Goal: Transaction & Acquisition: Purchase product/service

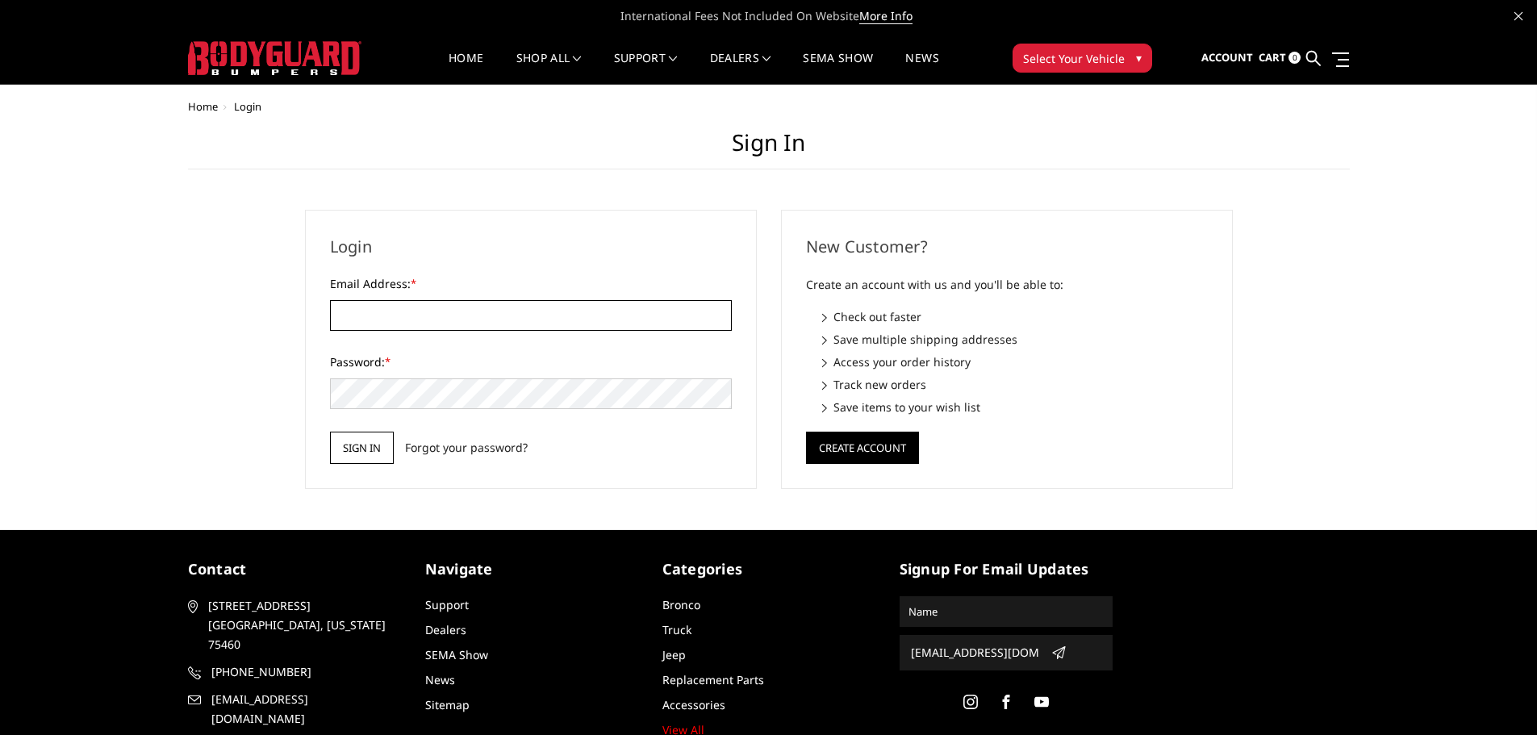
type input "JWCCPLUS@HOTMAIL.COM"
click at [373, 448] on input "Sign in" at bounding box center [362, 448] width 64 height 32
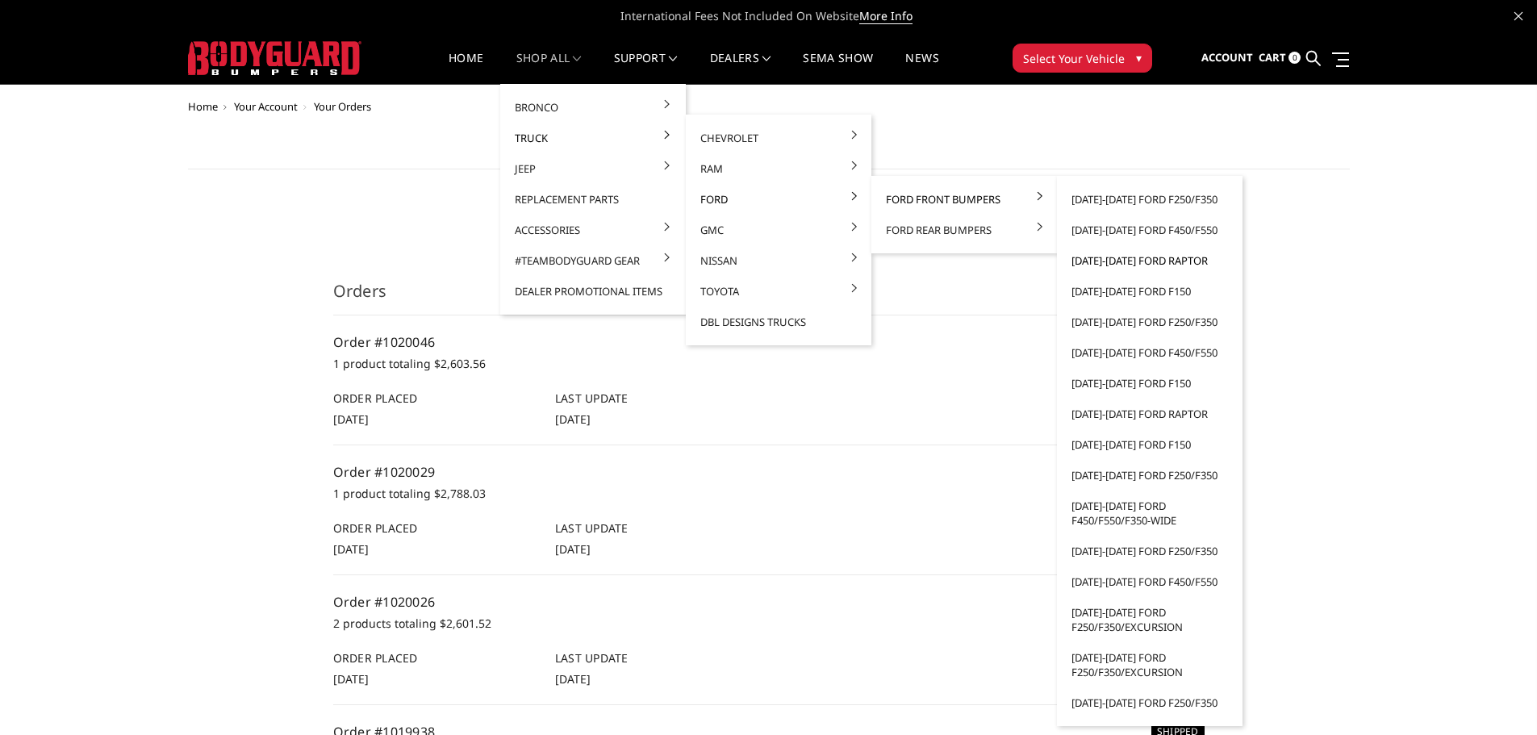
click at [1107, 265] on link "[DATE]-[DATE] Ford Raptor" at bounding box center [1149, 260] width 173 height 31
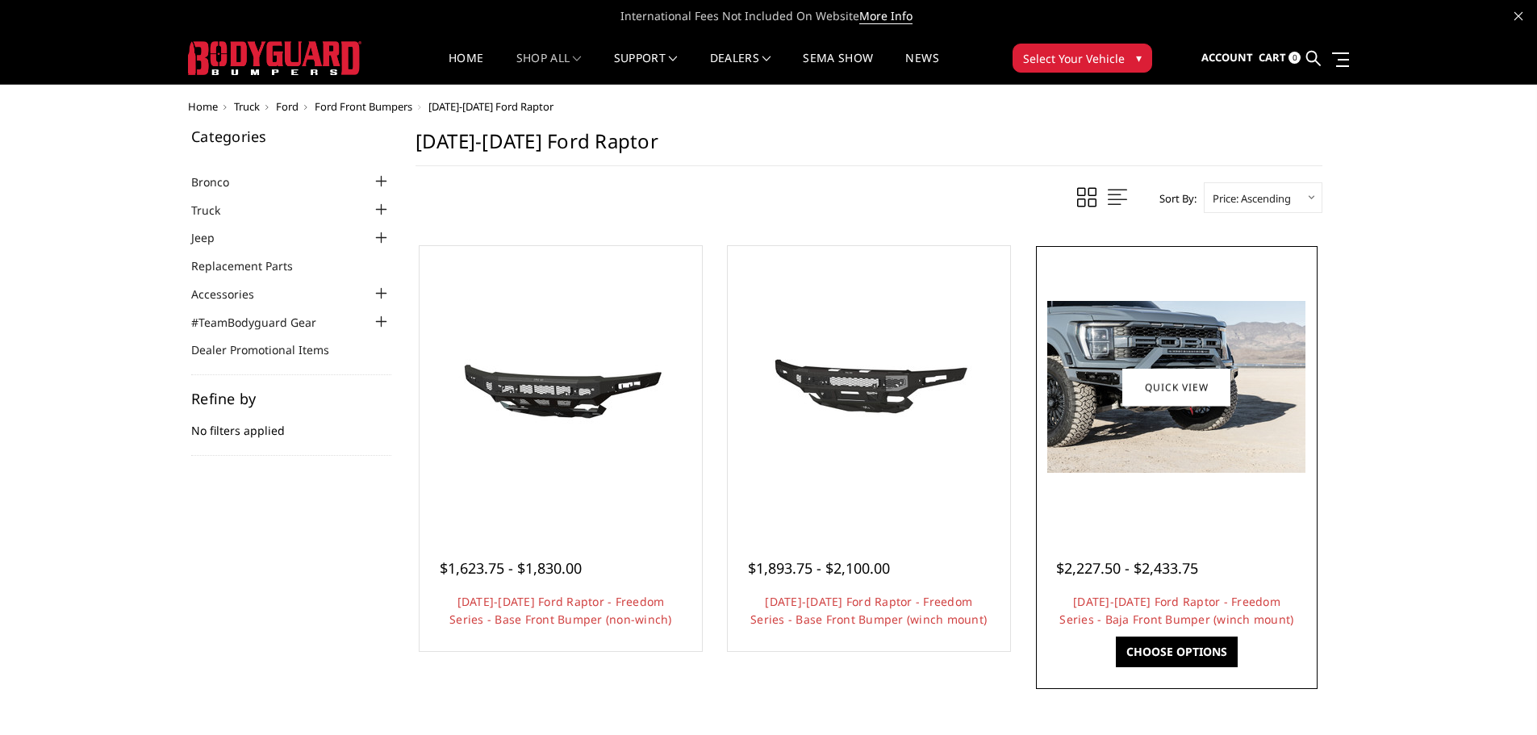
click at [1220, 445] on img at bounding box center [1176, 387] width 258 height 172
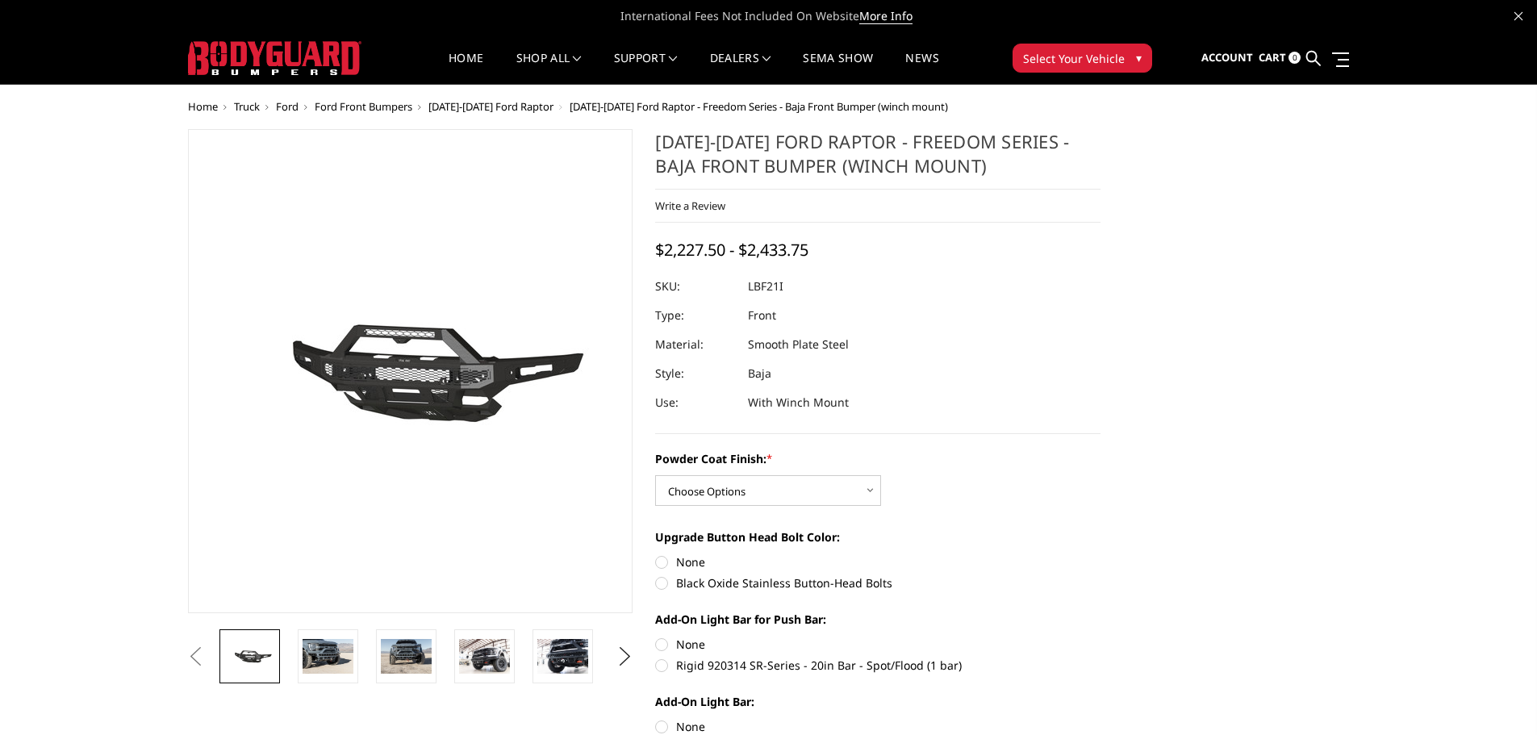
click at [824, 473] on div "Powder Coat Finish: * Choose Options Bare Metal Texture Black Powder Coat" at bounding box center [877, 478] width 445 height 56
click at [809, 482] on select "Choose Options Bare Metal Texture Black Powder Coat" at bounding box center [768, 490] width 226 height 31
select select "2766"
click at [655, 475] on select "Choose Options Bare Metal Texture Black Powder Coat" at bounding box center [768, 490] width 226 height 31
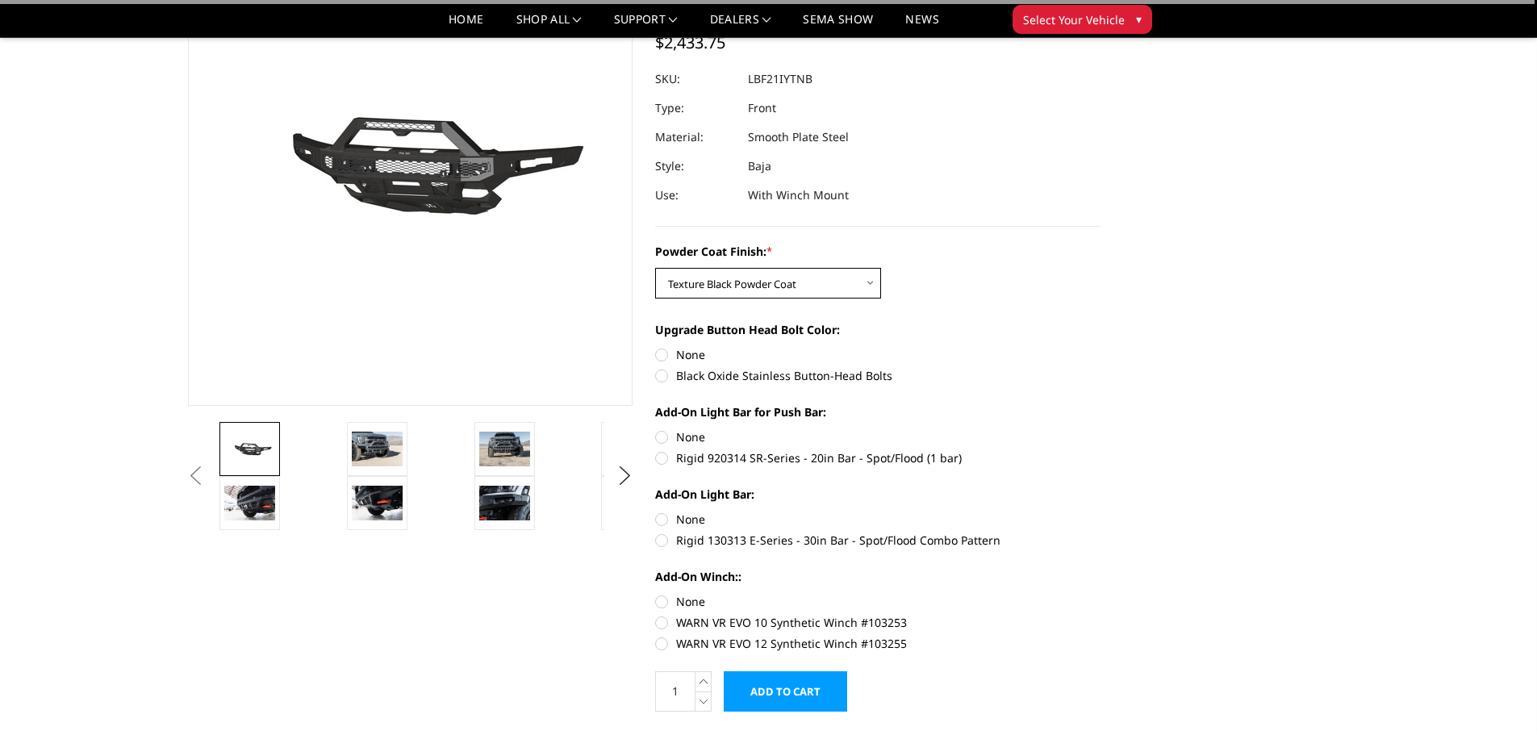
scroll to position [161, 0]
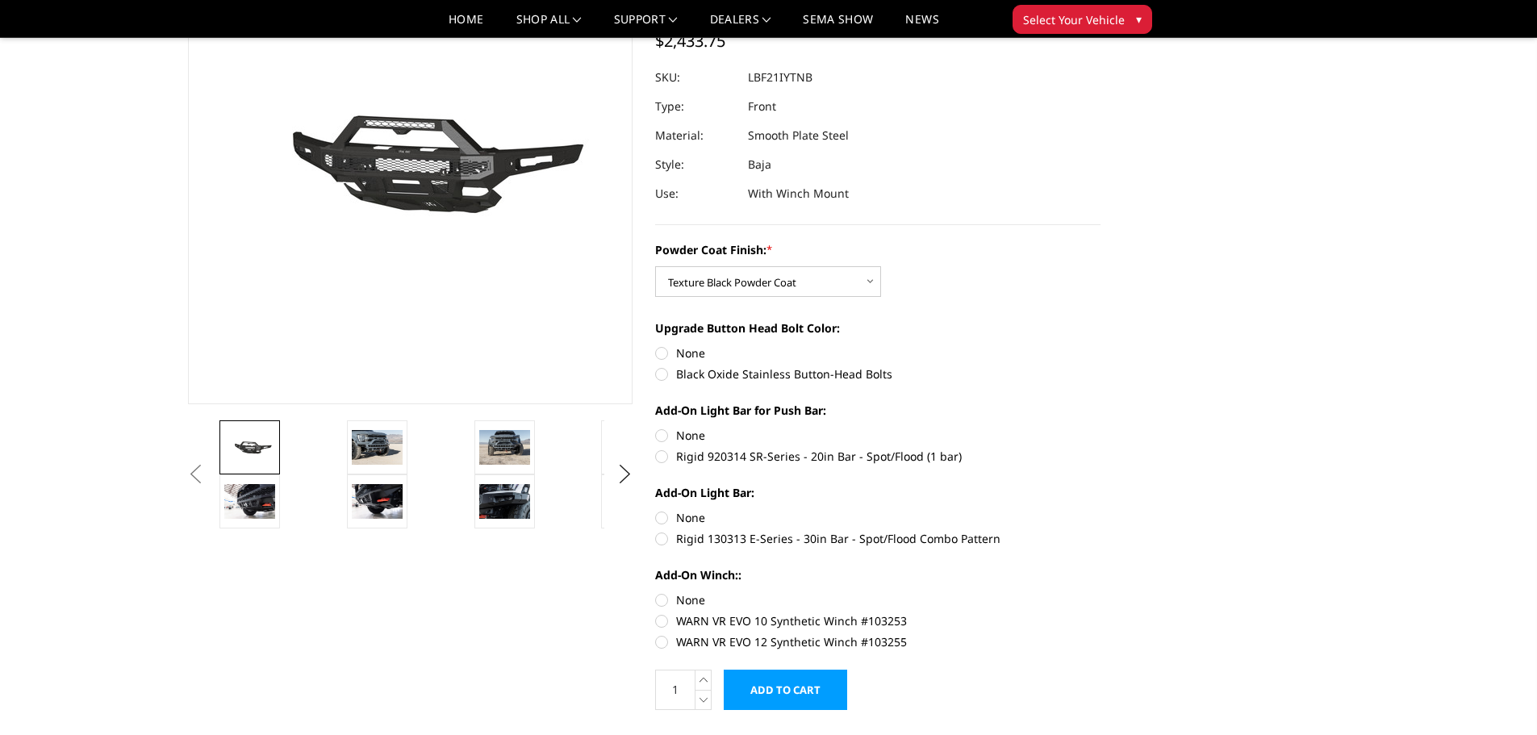
click at [662, 377] on label "Black Oxide Stainless Button-Head Bolts" at bounding box center [877, 373] width 445 height 17
click at [1100, 345] on input "Black Oxide Stainless Button-Head Bolts" at bounding box center [1100, 344] width 1 height 1
radio input "true"
click at [664, 437] on label "None" at bounding box center [877, 435] width 445 height 17
click at [656, 427] on input "None" at bounding box center [655, 427] width 1 height 1
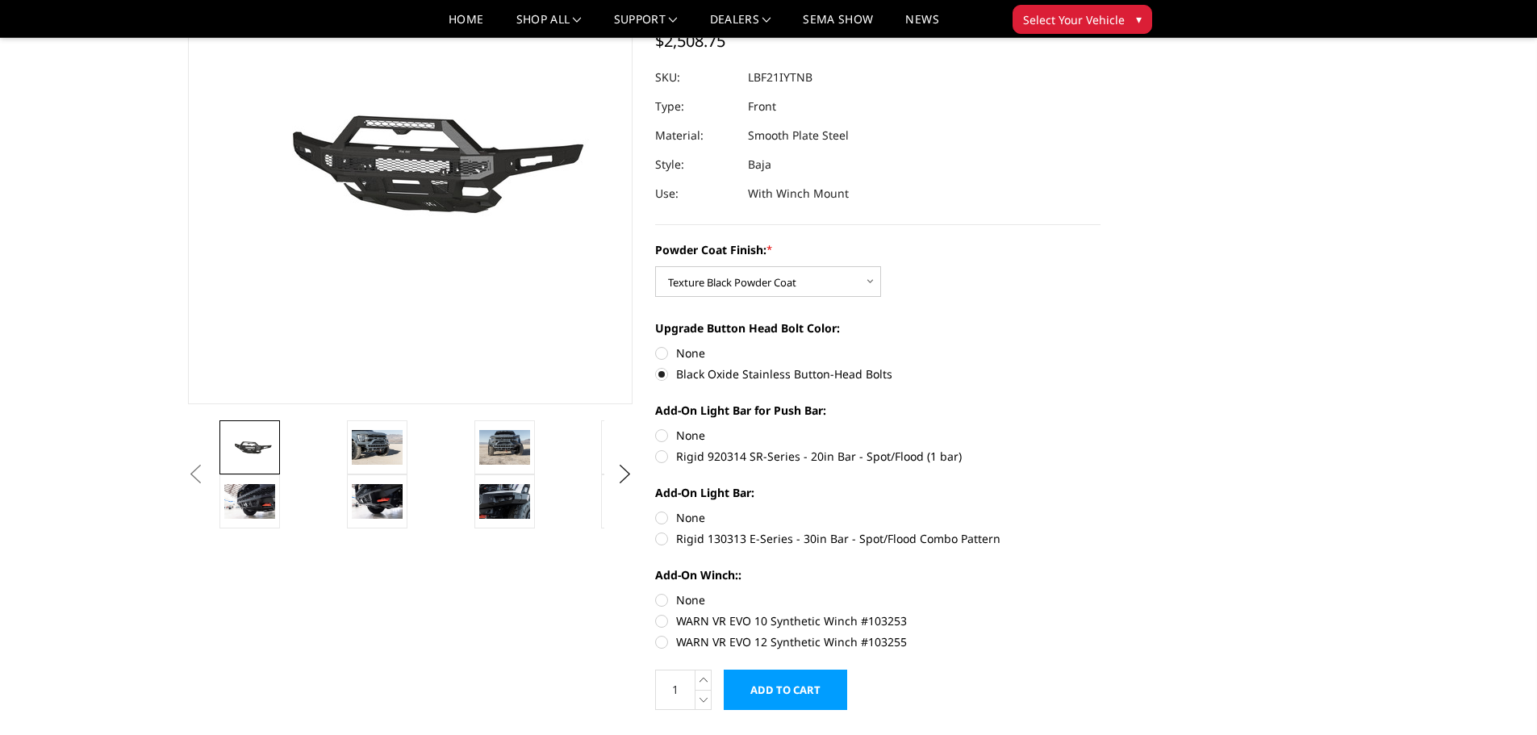
radio input "true"
click at [661, 516] on label "None" at bounding box center [877, 517] width 445 height 17
click at [656, 510] on input "None" at bounding box center [655, 509] width 1 height 1
radio input "true"
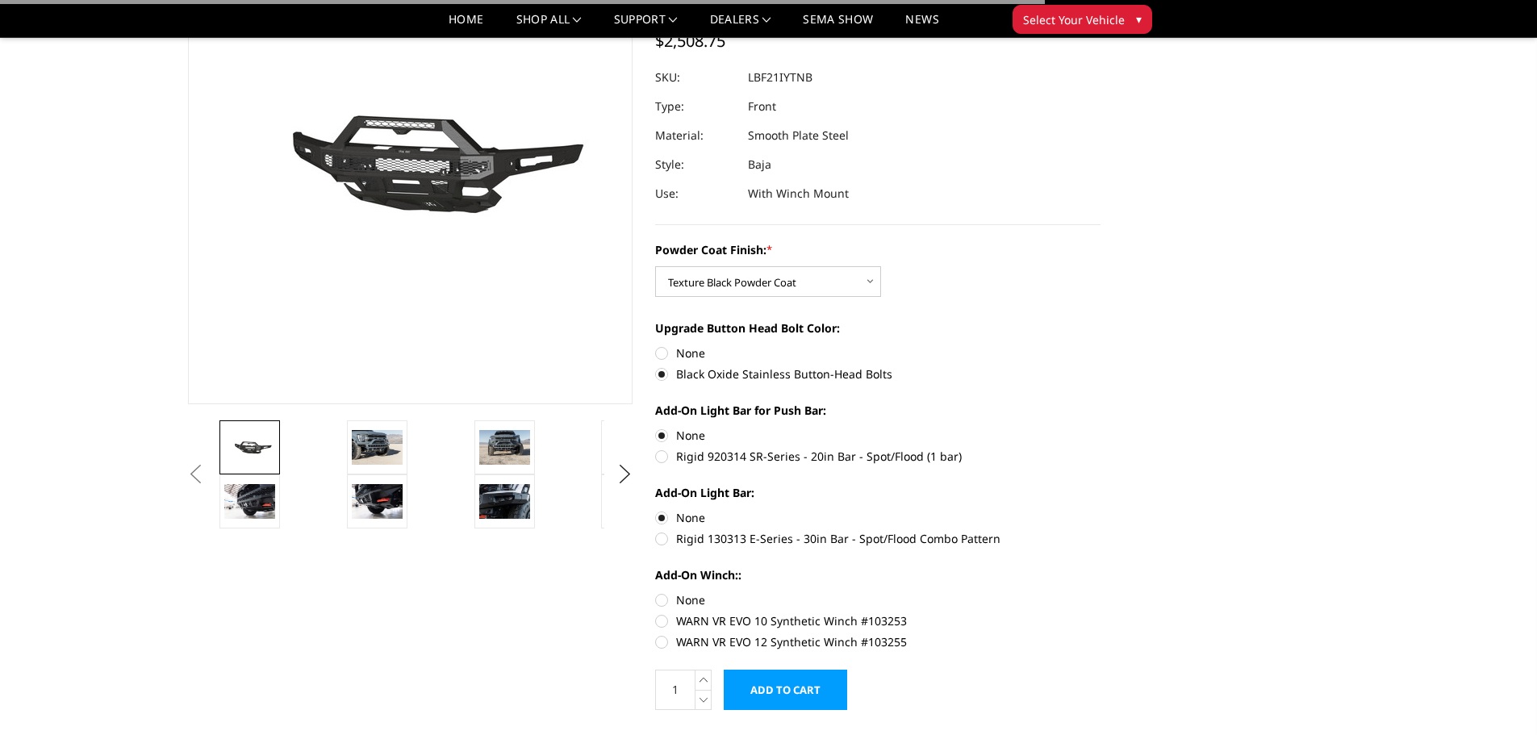
click at [662, 604] on label "None" at bounding box center [877, 599] width 445 height 17
click at [656, 592] on input "None" at bounding box center [655, 591] width 1 height 1
radio input "true"
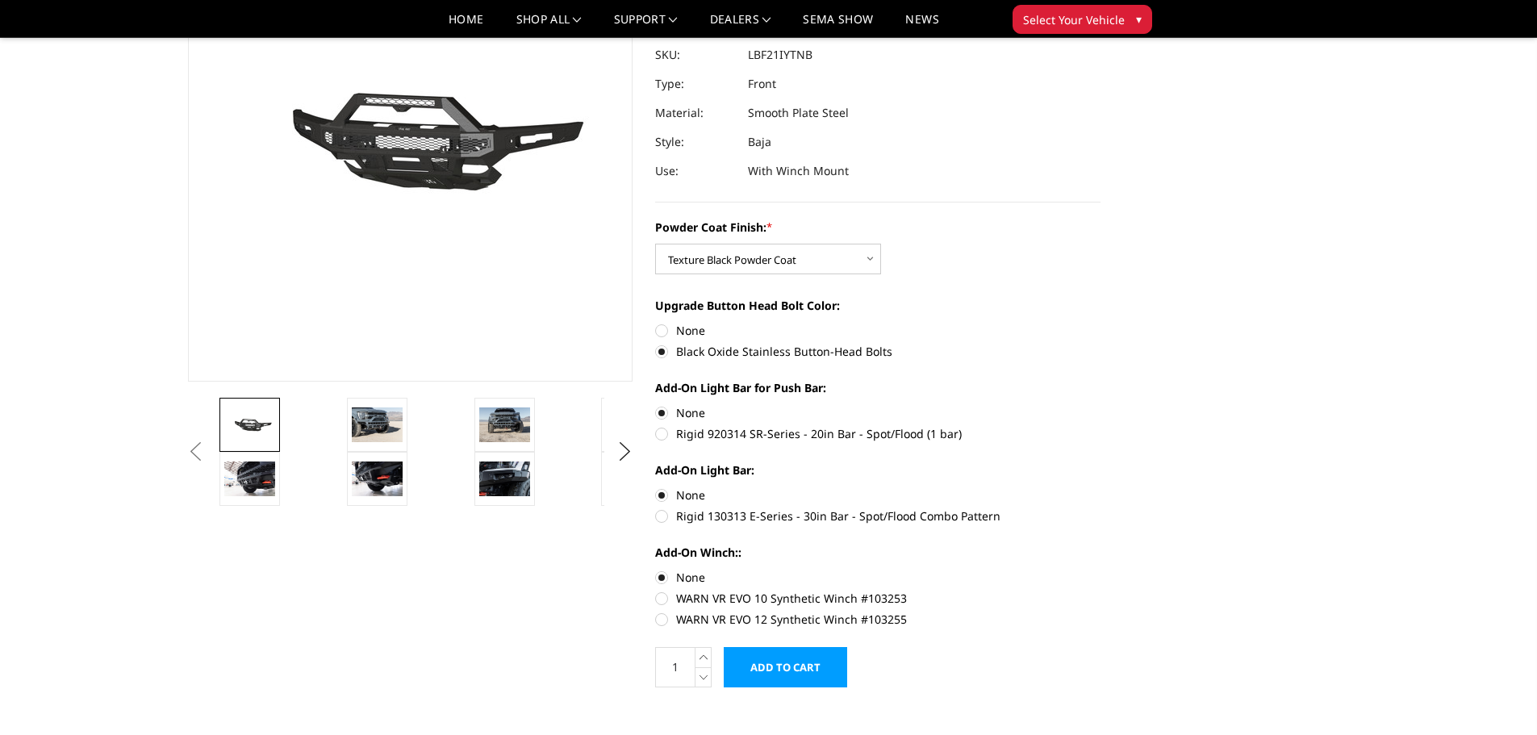
scroll to position [323, 0]
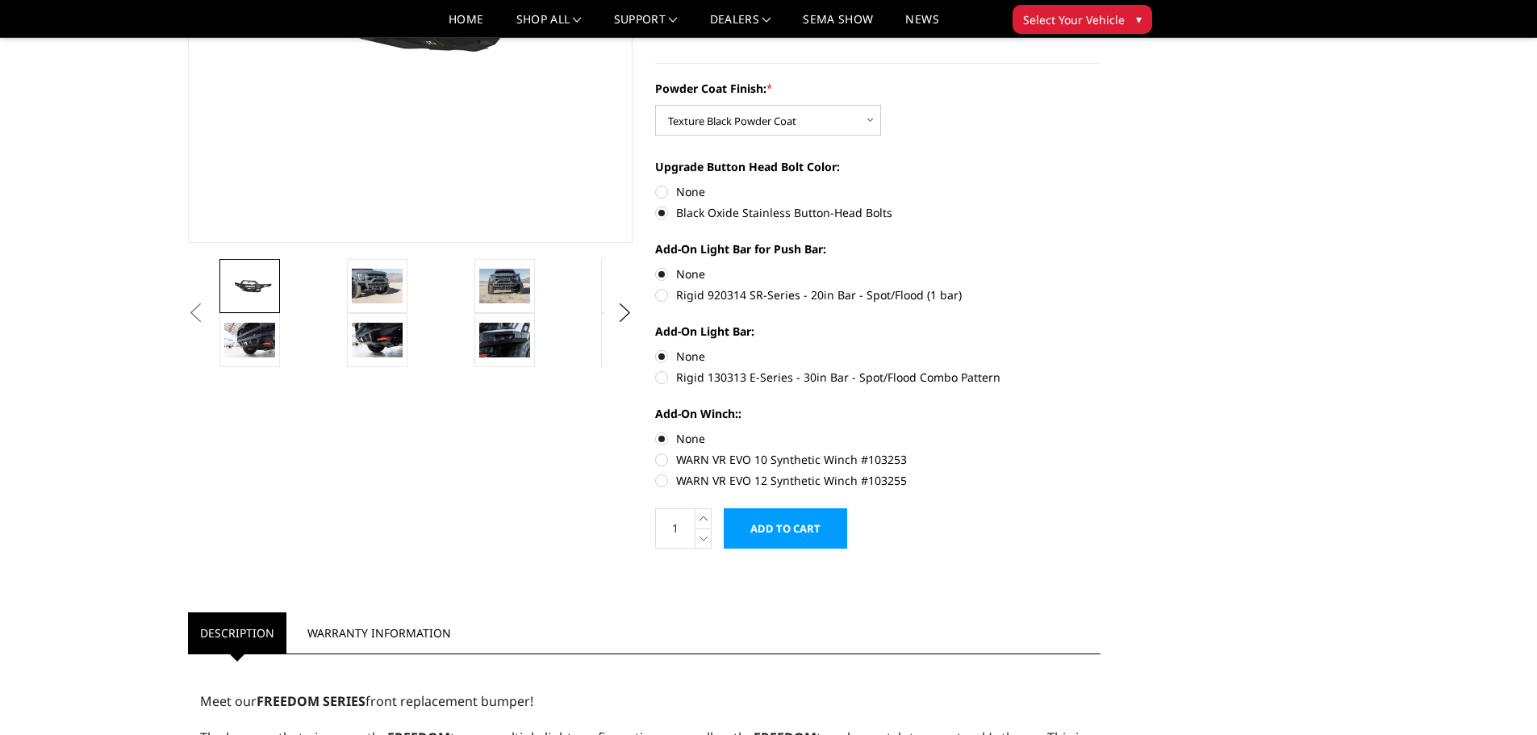
click at [814, 530] on input "Add to Cart" at bounding box center [785, 528] width 123 height 40
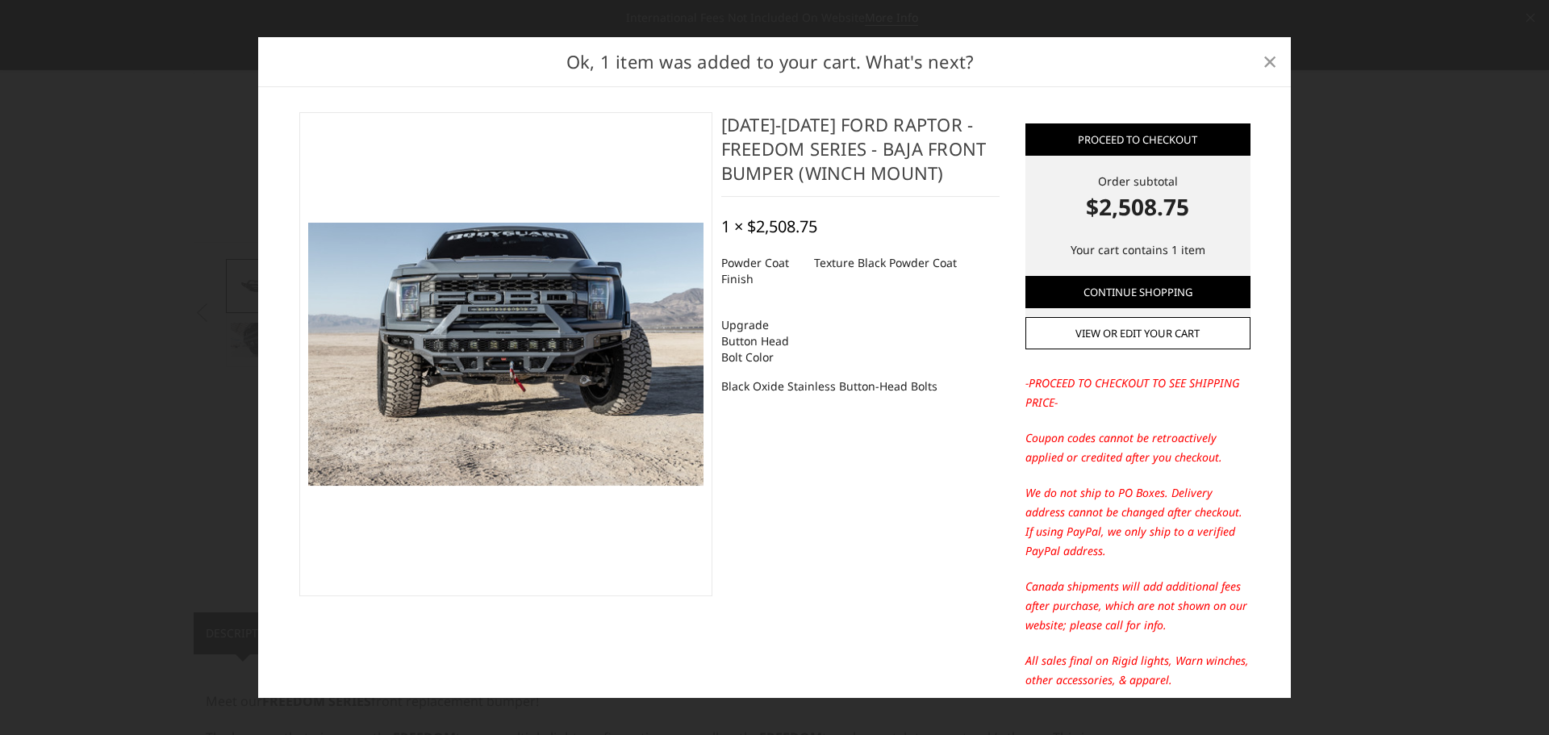
click at [1270, 60] on span "×" at bounding box center [1269, 61] width 15 height 35
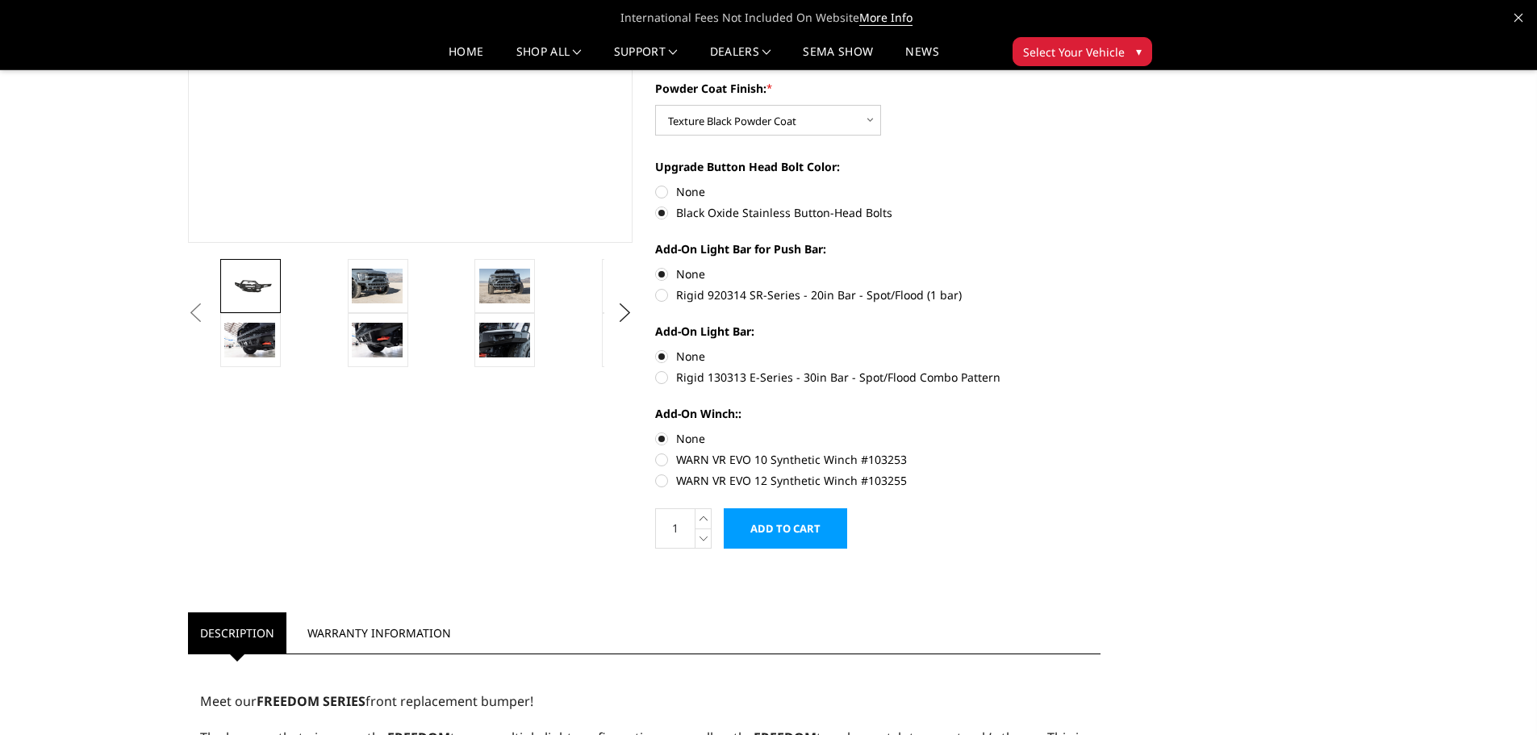
scroll to position [0, 0]
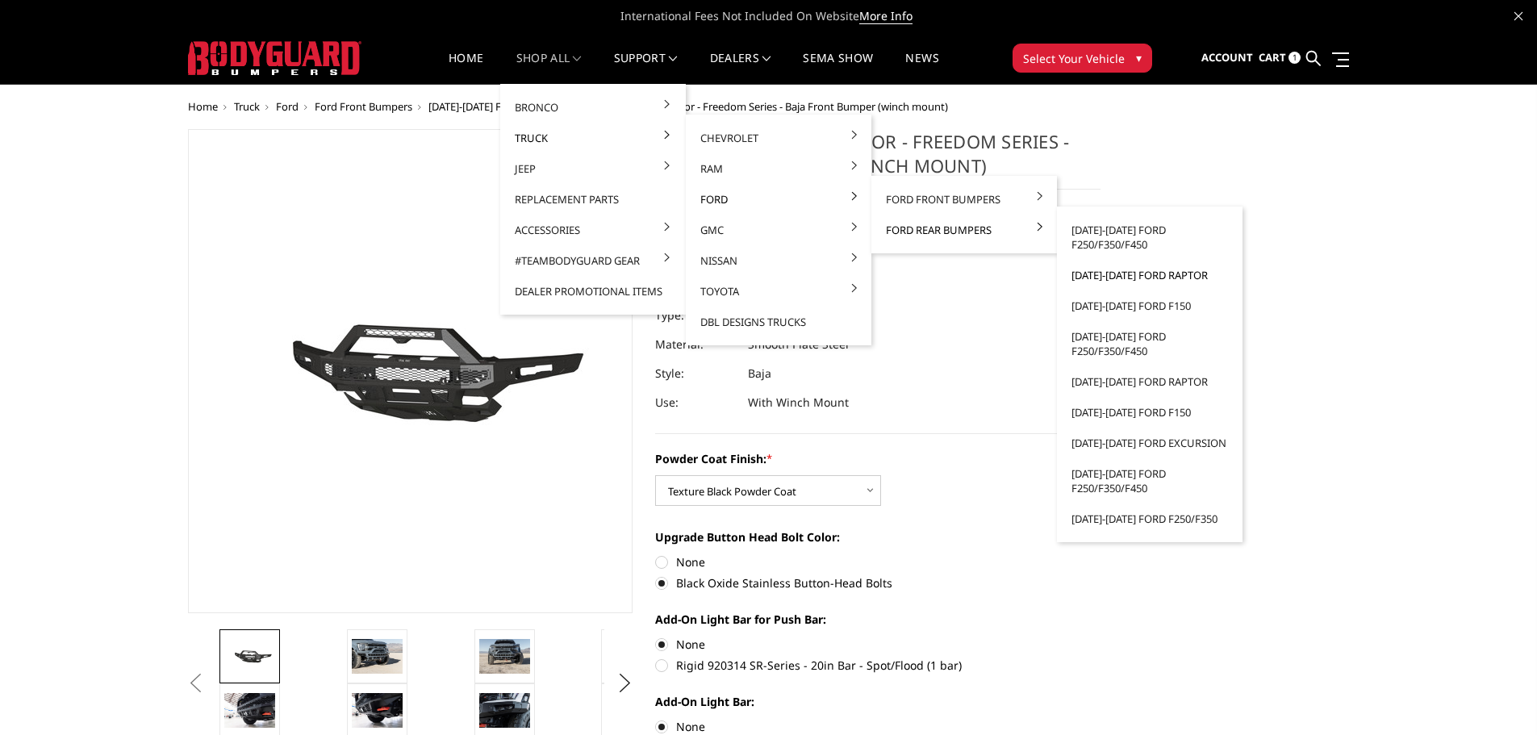
click at [1153, 279] on link "2021-2025 Ford Raptor" at bounding box center [1149, 275] width 173 height 31
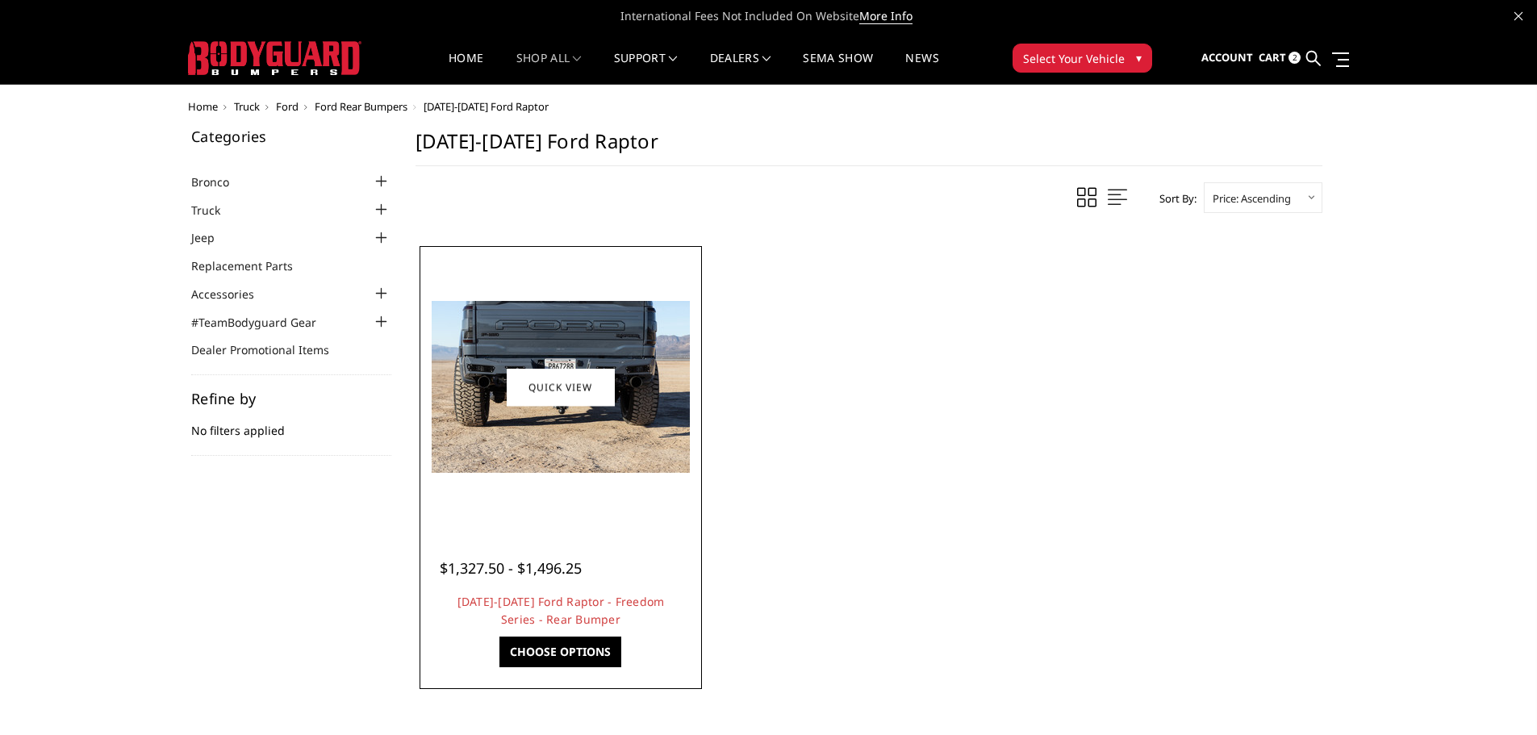
click at [629, 400] on img at bounding box center [561, 387] width 258 height 172
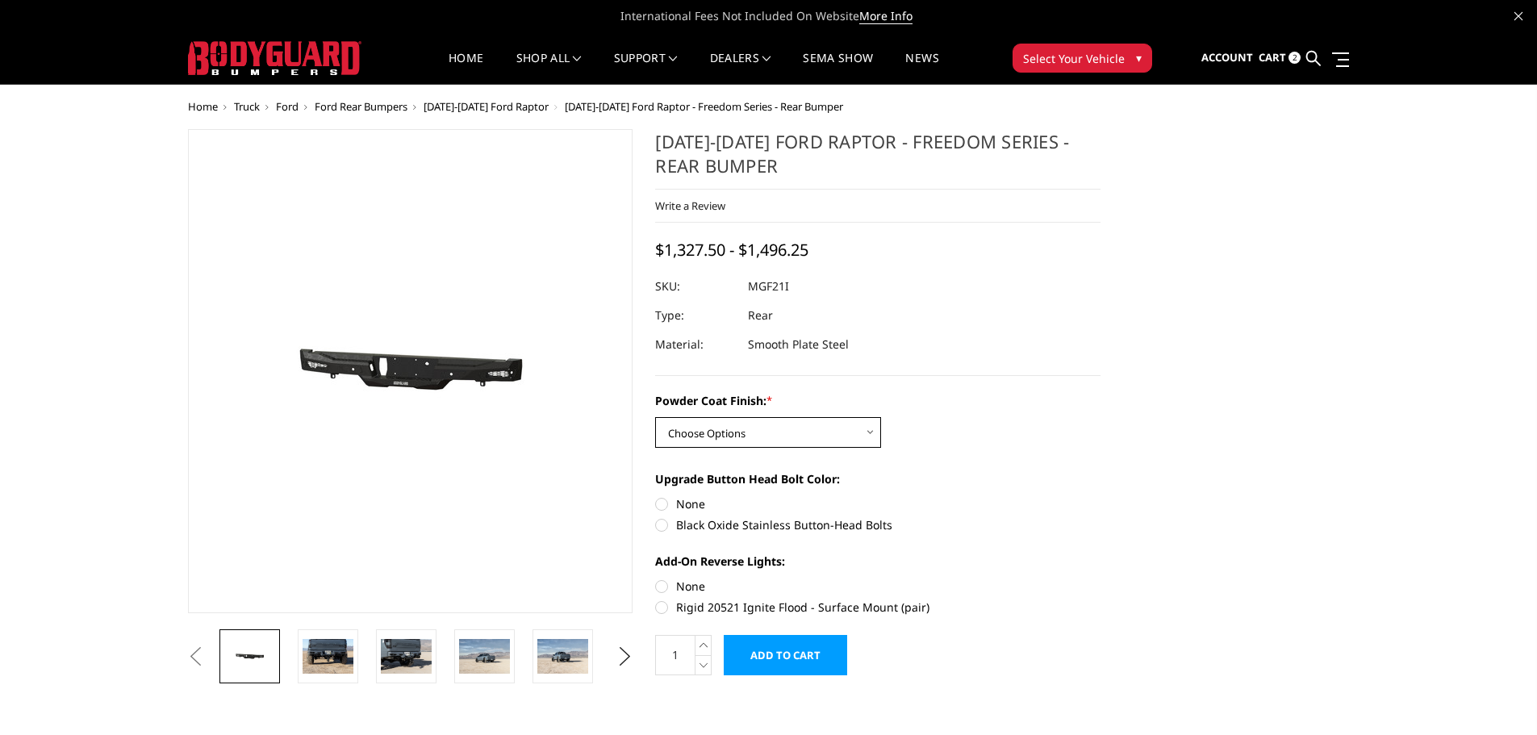
click at [757, 419] on select "Choose Options Bare Metal Texture Black Powder Coat" at bounding box center [768, 432] width 226 height 31
select select "2764"
click at [655, 417] on select "Choose Options Bare Metal Texture Black Powder Coat" at bounding box center [768, 432] width 226 height 31
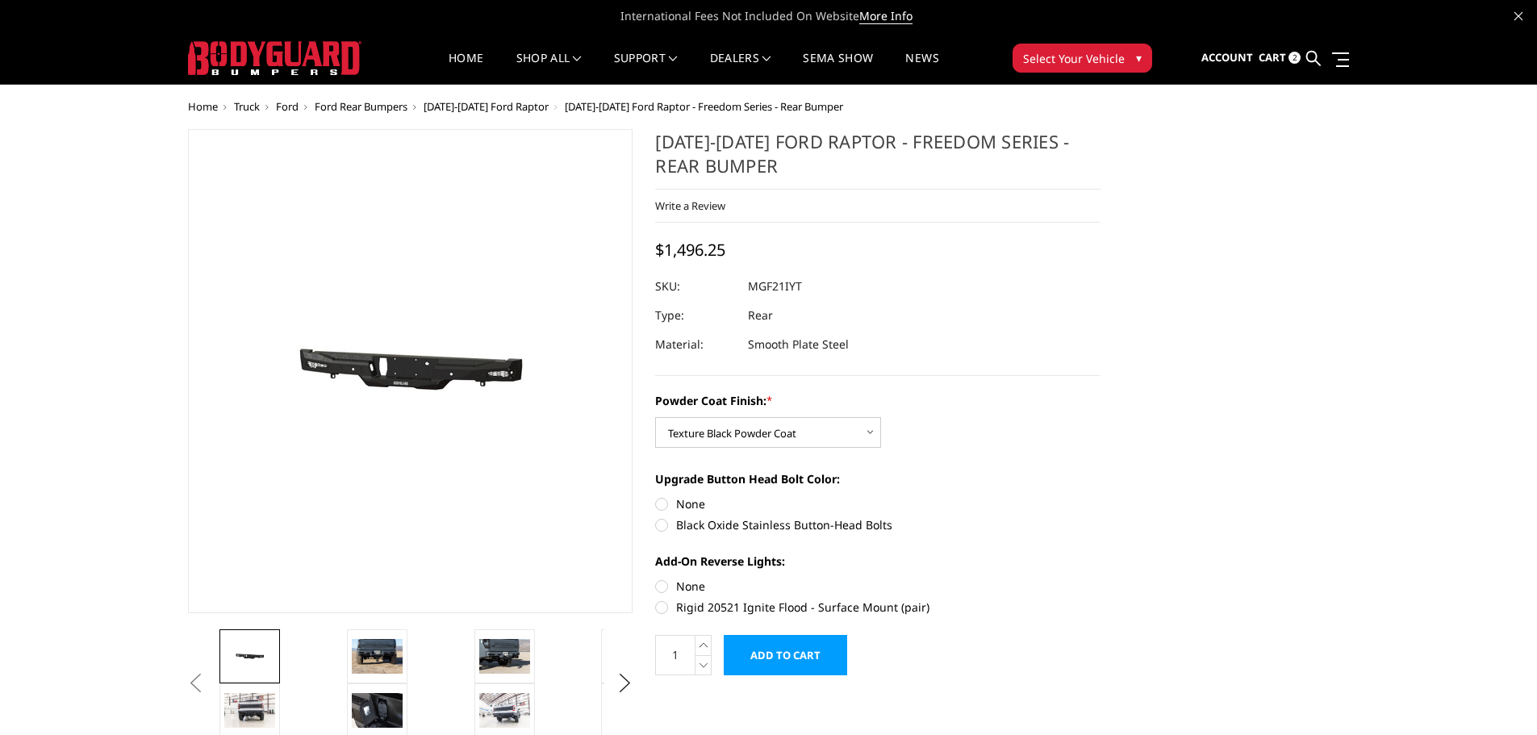
click at [811, 657] on input "Add to Cart" at bounding box center [785, 655] width 123 height 40
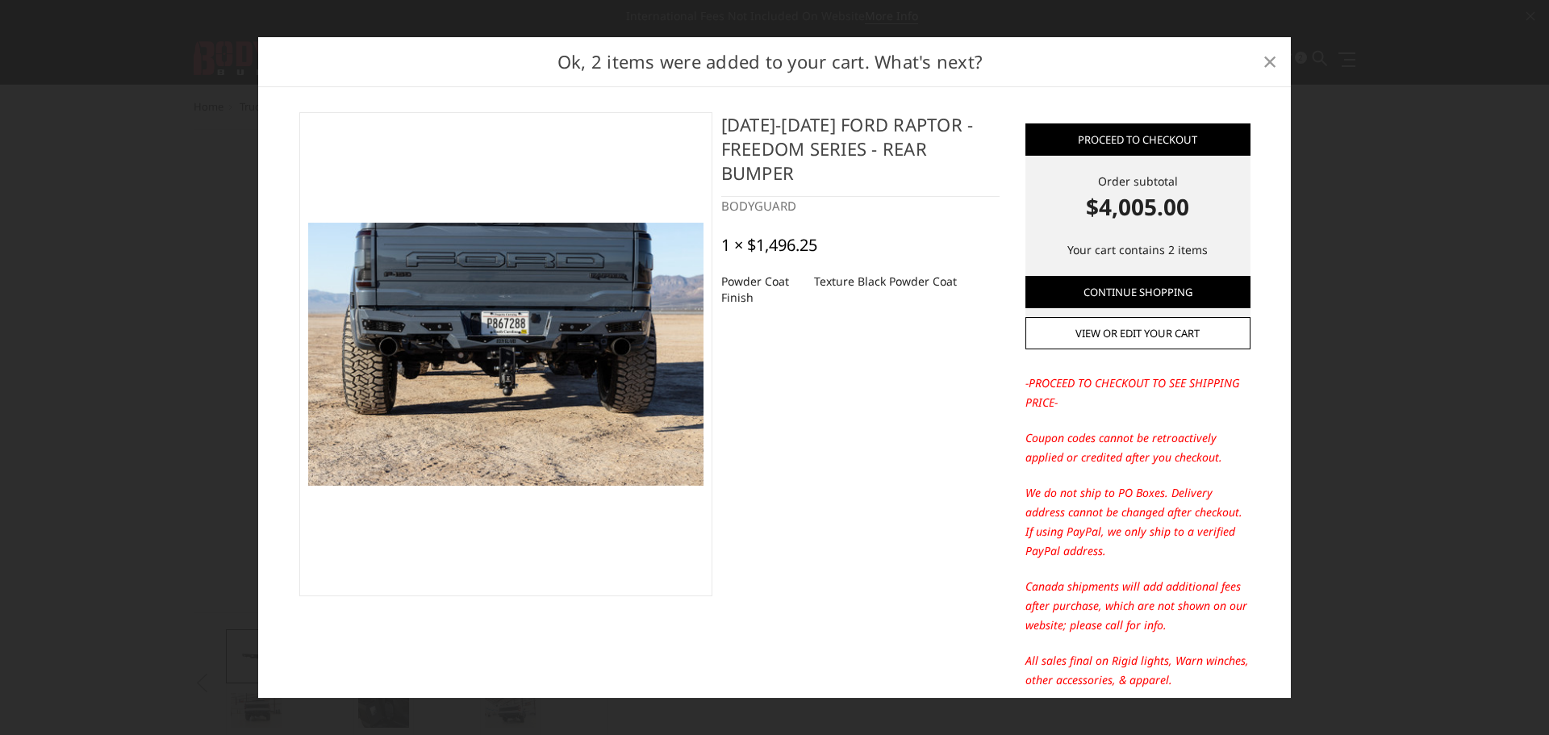
click at [1267, 61] on span "×" at bounding box center [1269, 61] width 15 height 35
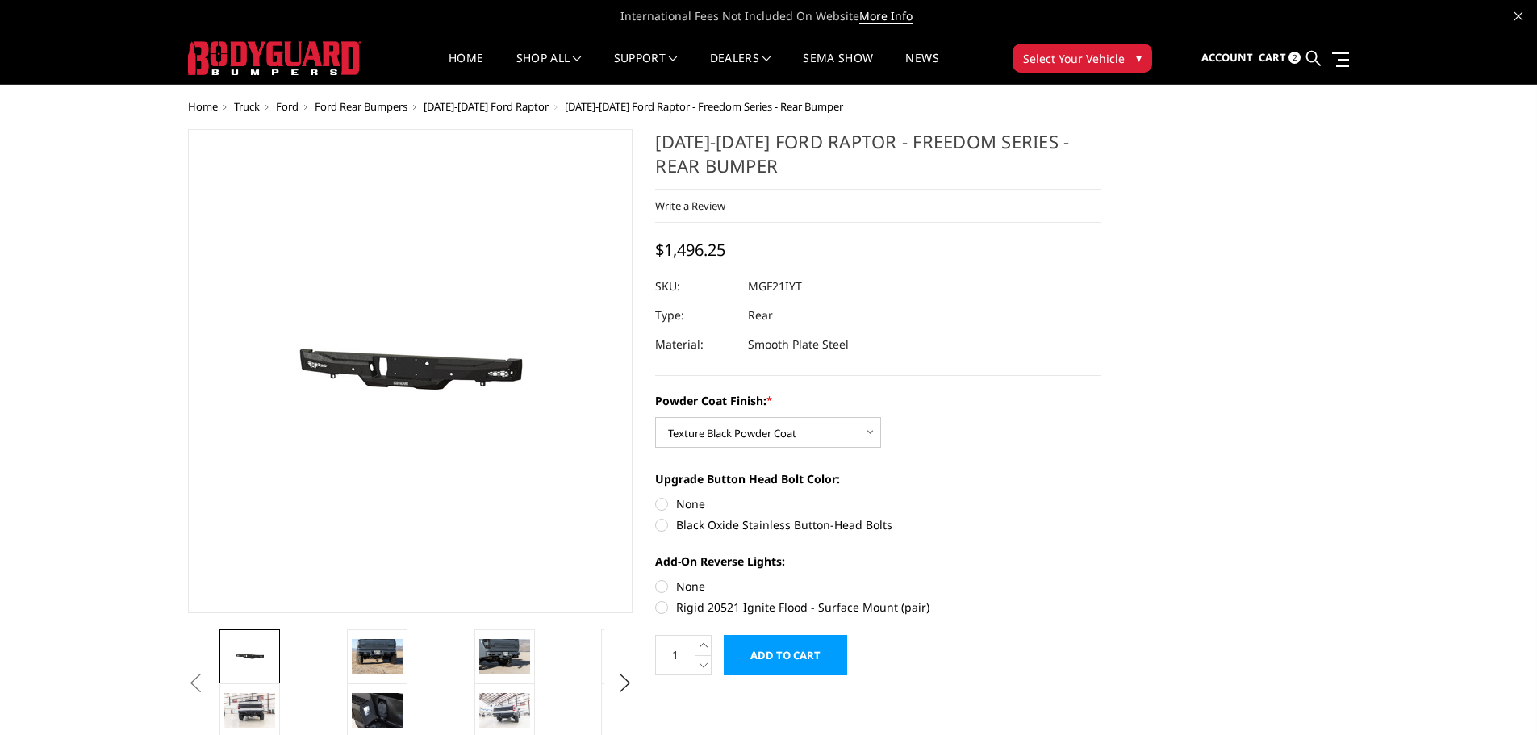
click at [1261, 61] on span "Cart" at bounding box center [1271, 57] width 27 height 15
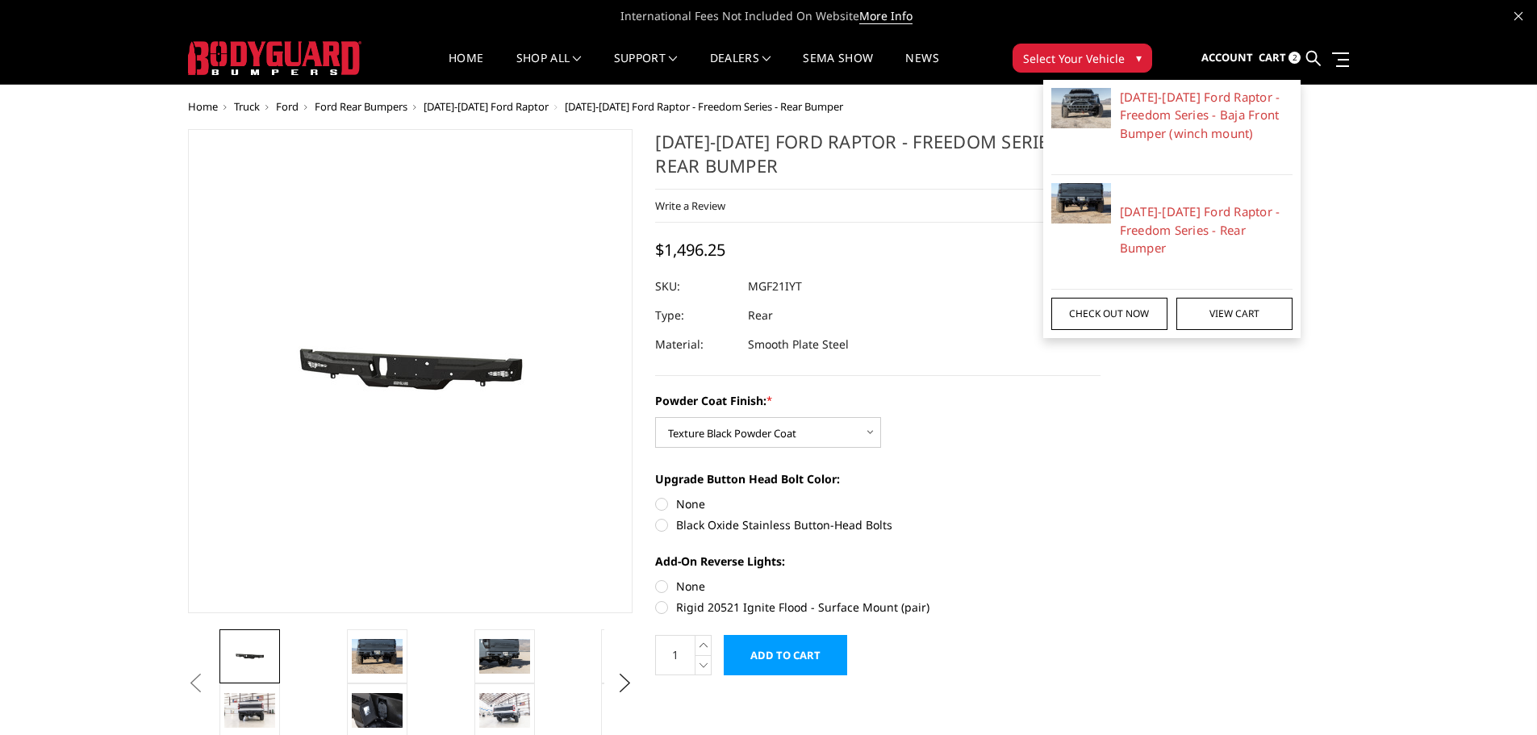
click at [1077, 316] on link "Check out now" at bounding box center [1109, 314] width 116 height 32
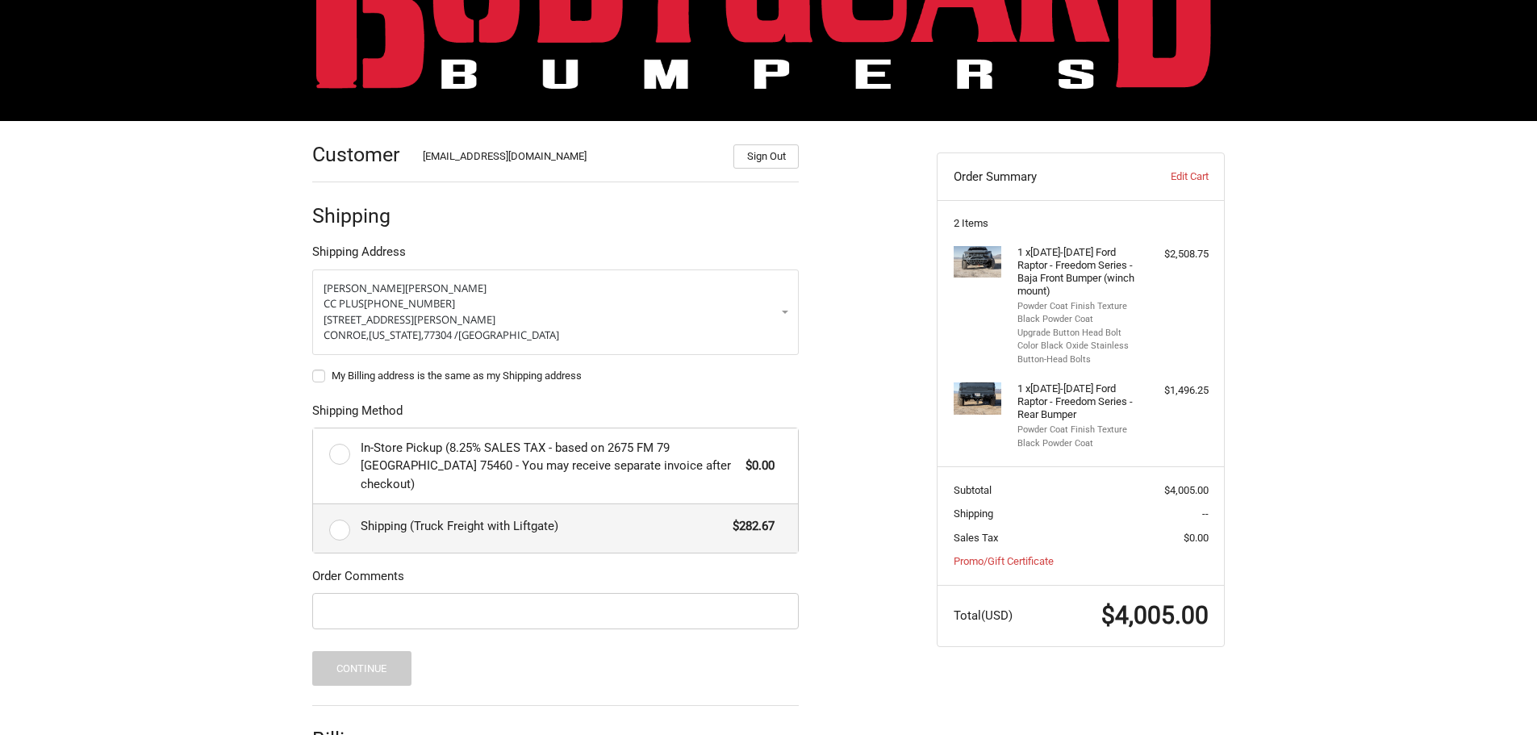
scroll to position [145, 0]
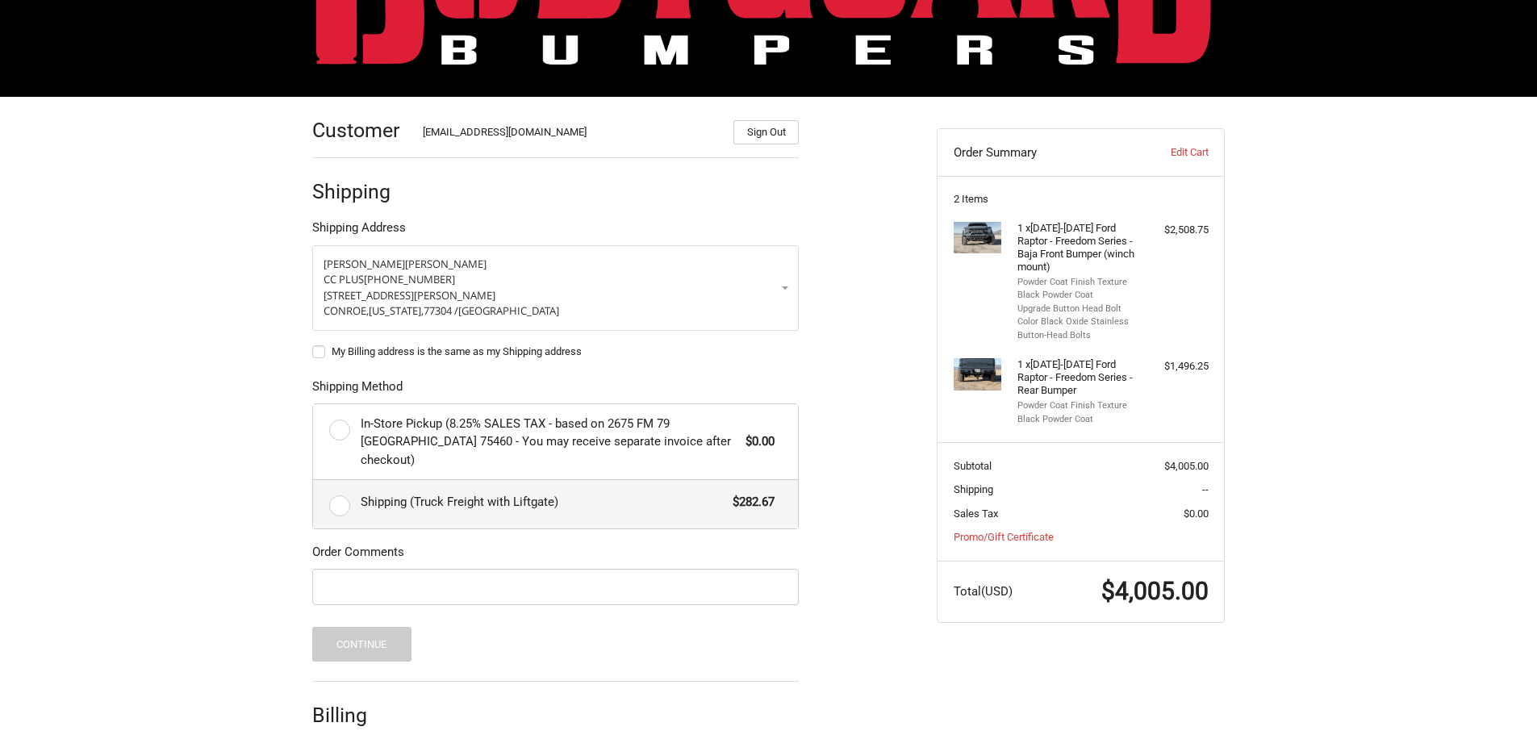
click at [338, 487] on label "Shipping (Truck Freight with Liftgate) $282.67" at bounding box center [555, 504] width 485 height 48
click at [314, 481] on input "Shipping (Truck Freight with Liftgate) $282.67" at bounding box center [313, 480] width 1 height 1
radio input "true"
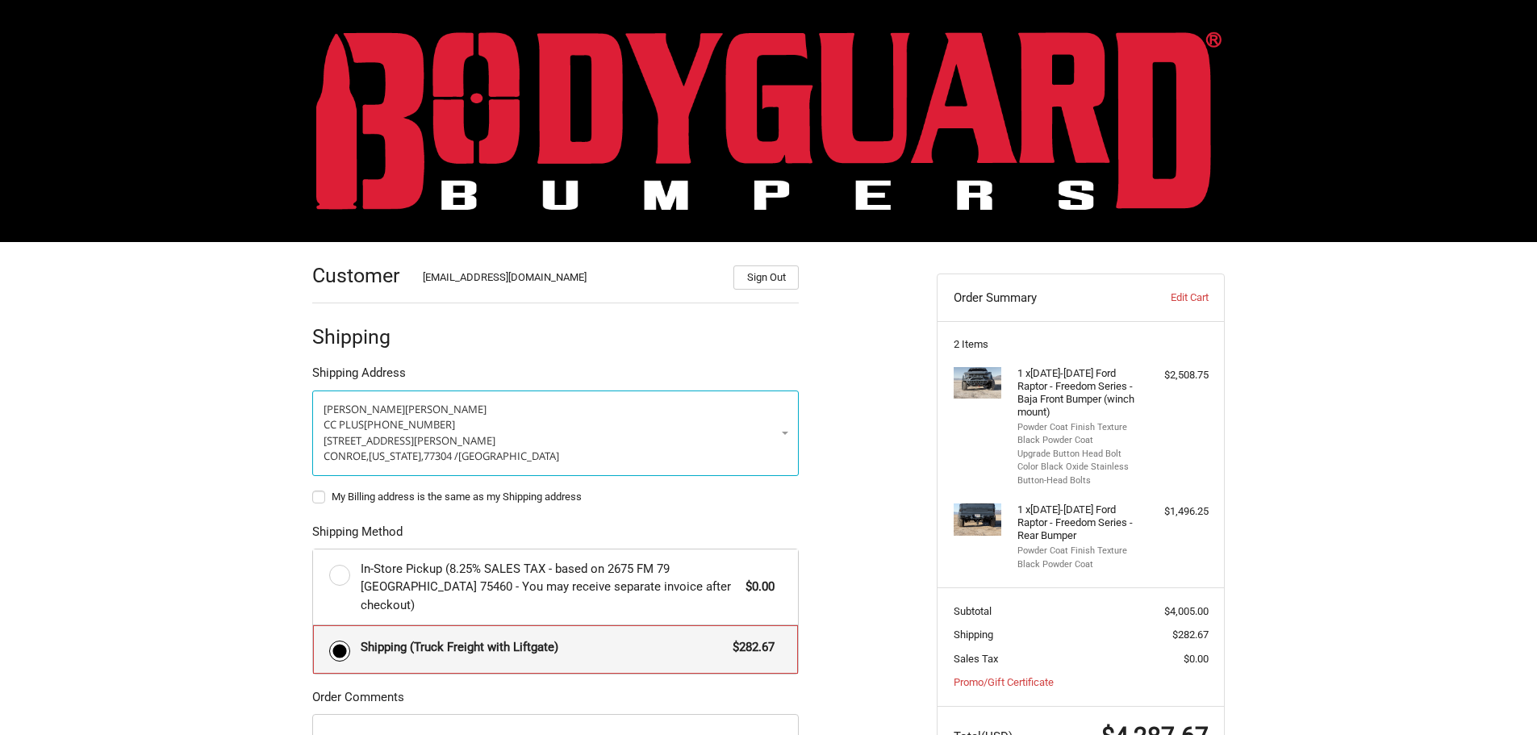
scroll to position [212, 0]
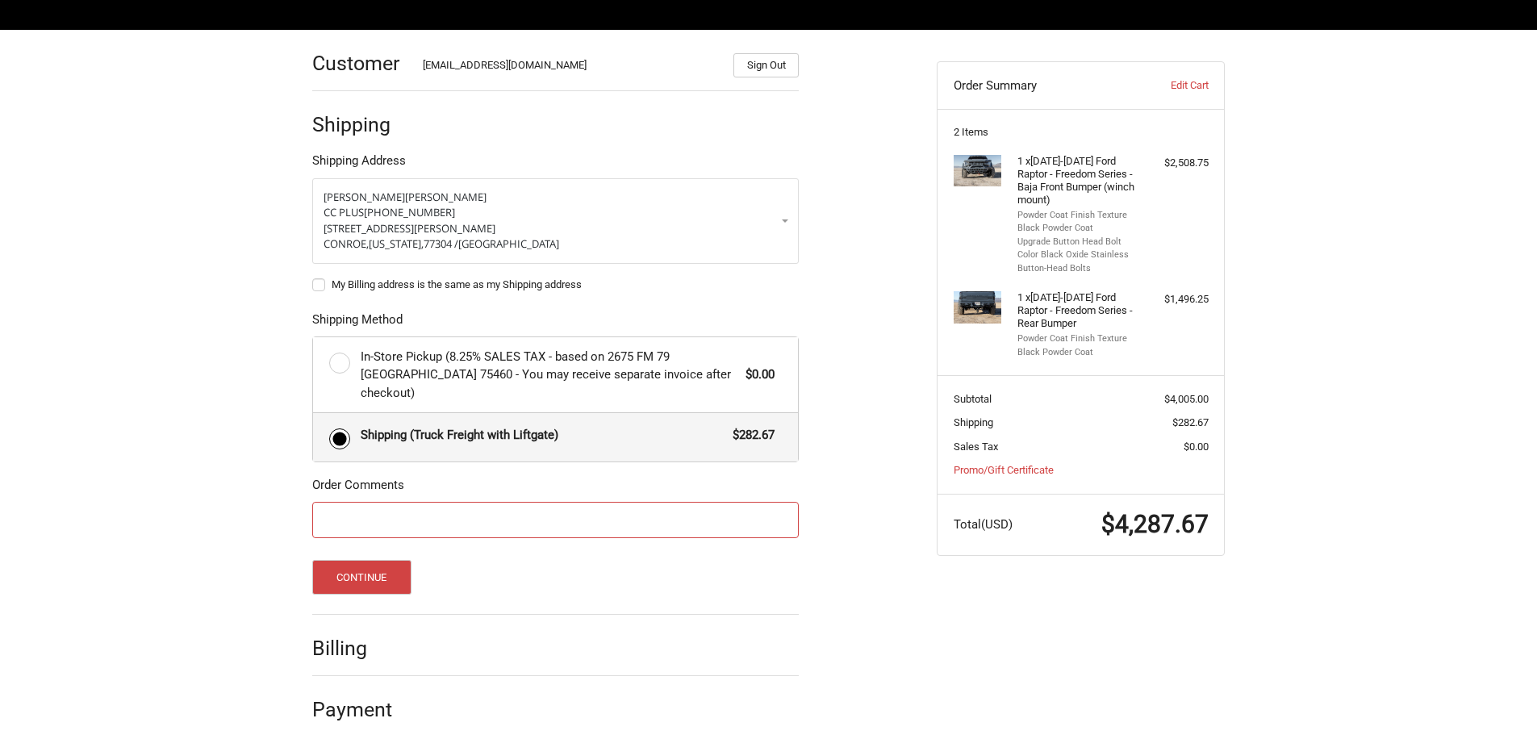
click at [463, 504] on input "Order Comments" at bounding box center [555, 520] width 486 height 36
paste input "14520"
type input "14520KW"
click at [1011, 471] on link "Promo/Gift Certificate" at bounding box center [1003, 470] width 100 height 12
click at [1010, 512] on input "Gift Certificate or Coupon Code" at bounding box center [1037, 504] width 169 height 36
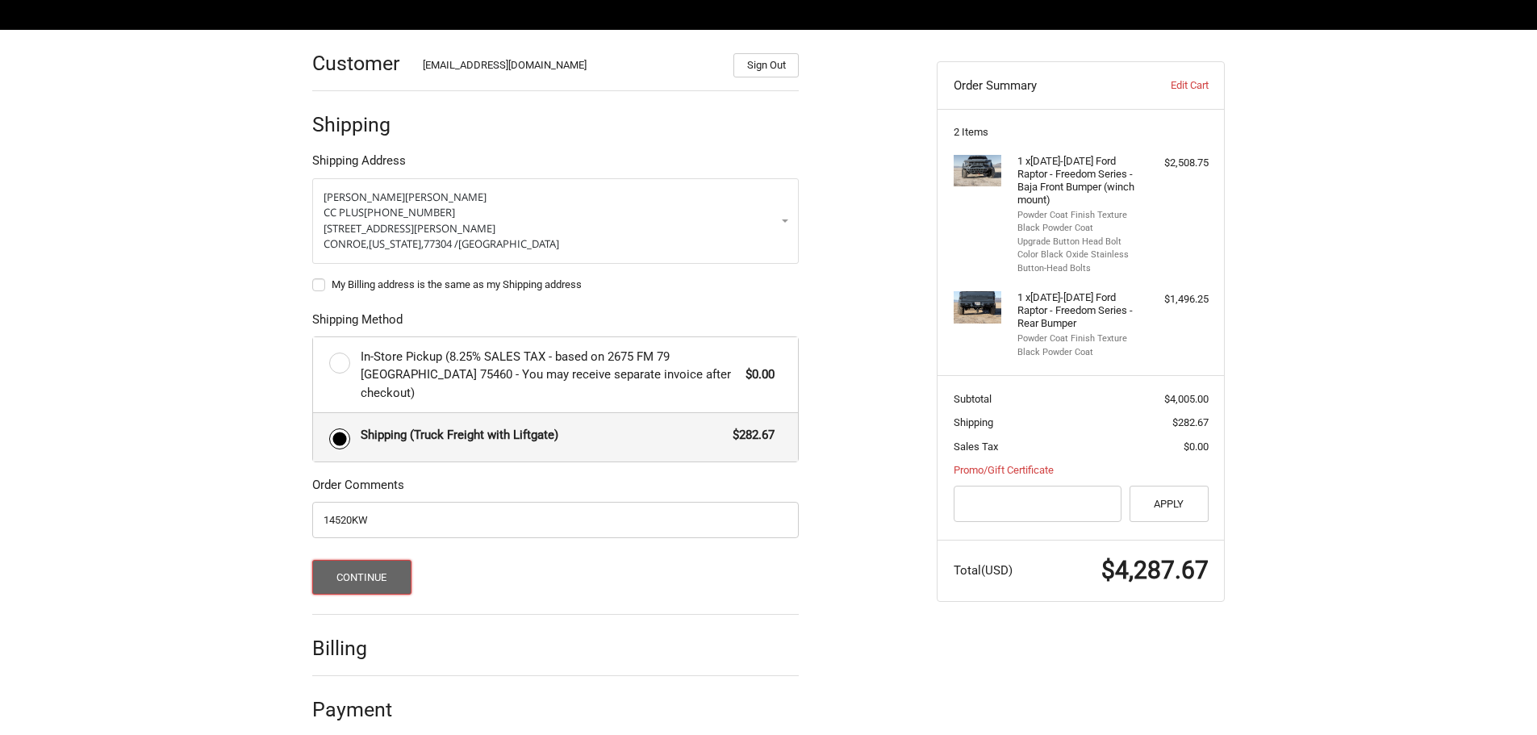
click at [351, 566] on button "Continue" at bounding box center [361, 577] width 99 height 35
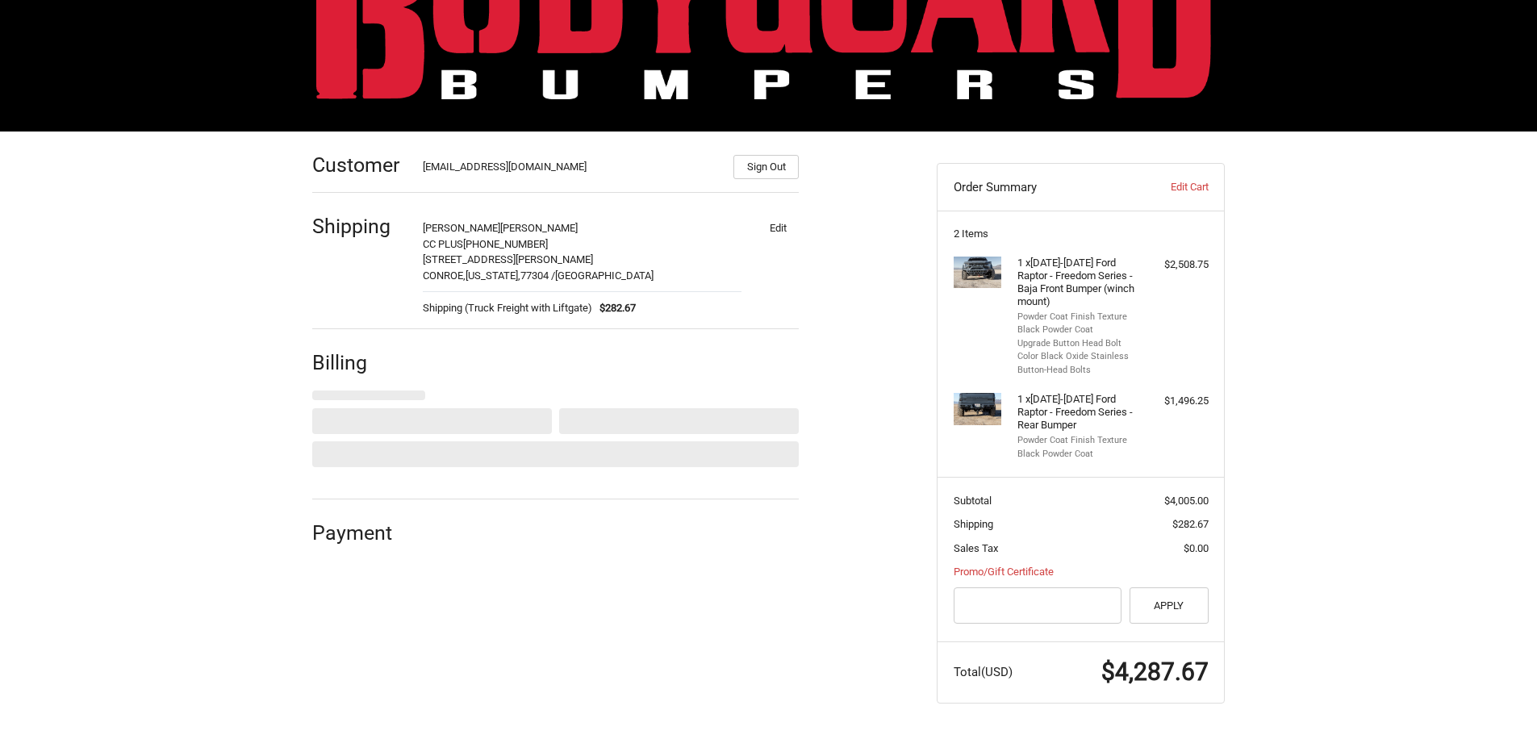
select select "US"
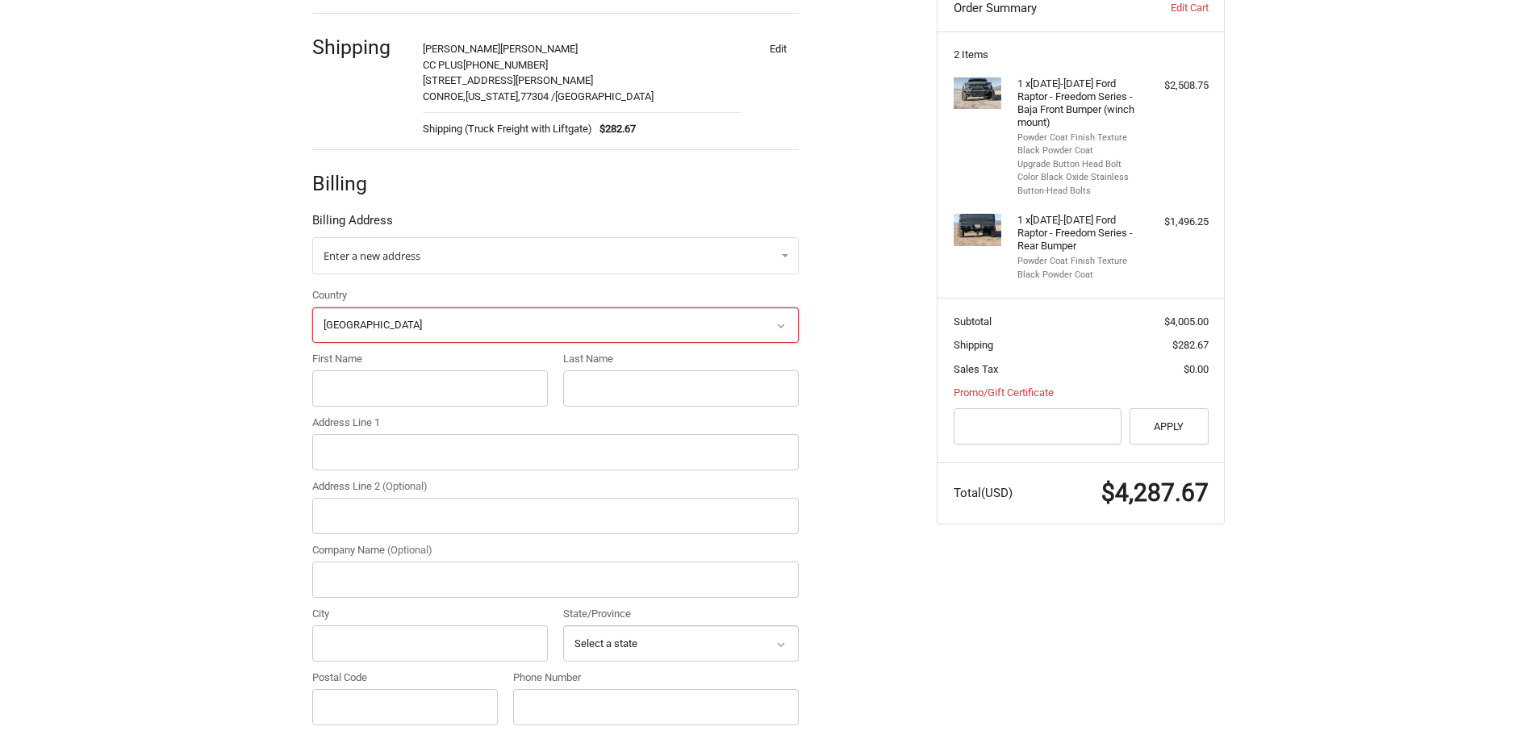
scroll to position [293, 0]
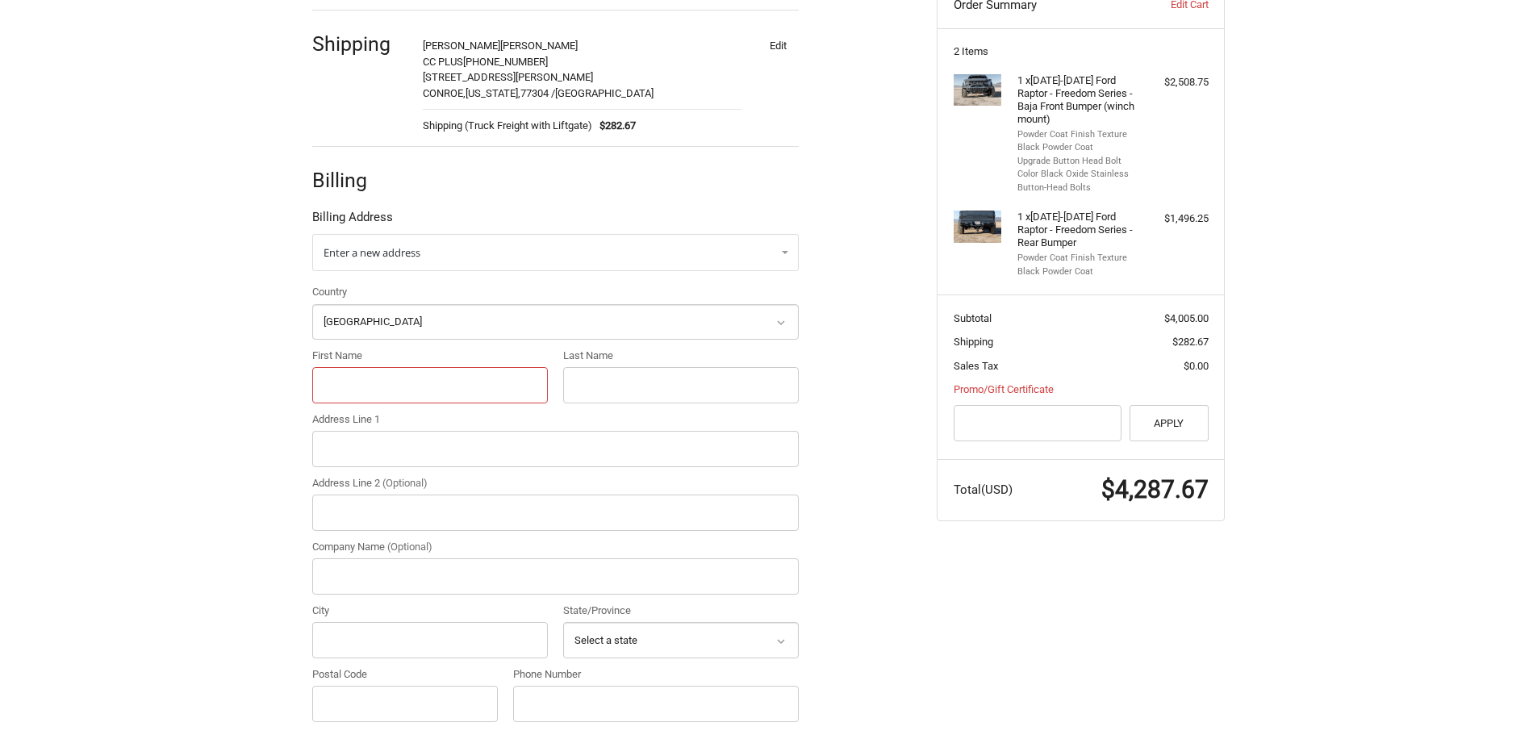
click at [377, 386] on input "First Name" at bounding box center [430, 385] width 236 height 36
type input "KYLE"
type input "WILLIS"
type input "4205 W Davis St"
type input "CC PLUS"
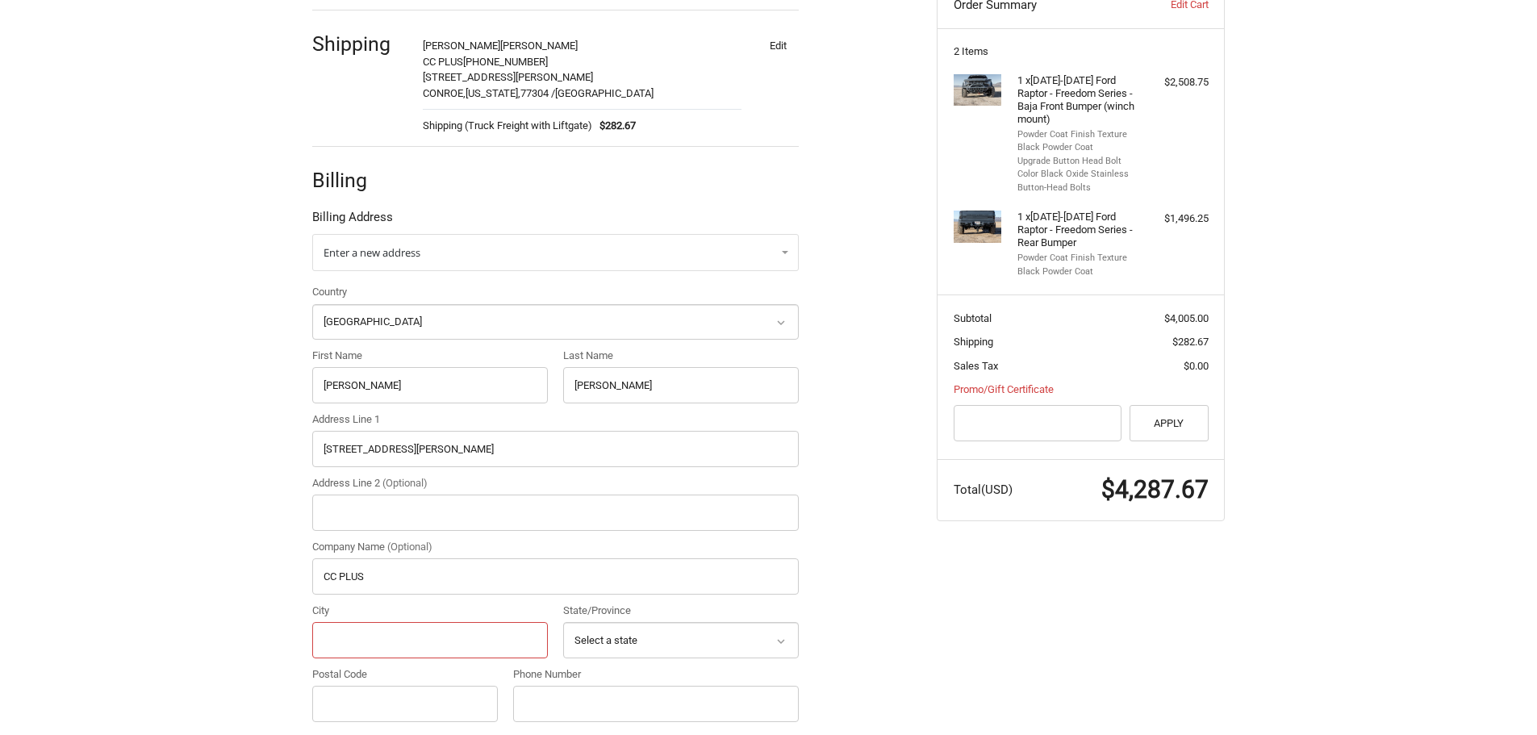
type input "Conroe"
select select "TX"
type input "77304-4205"
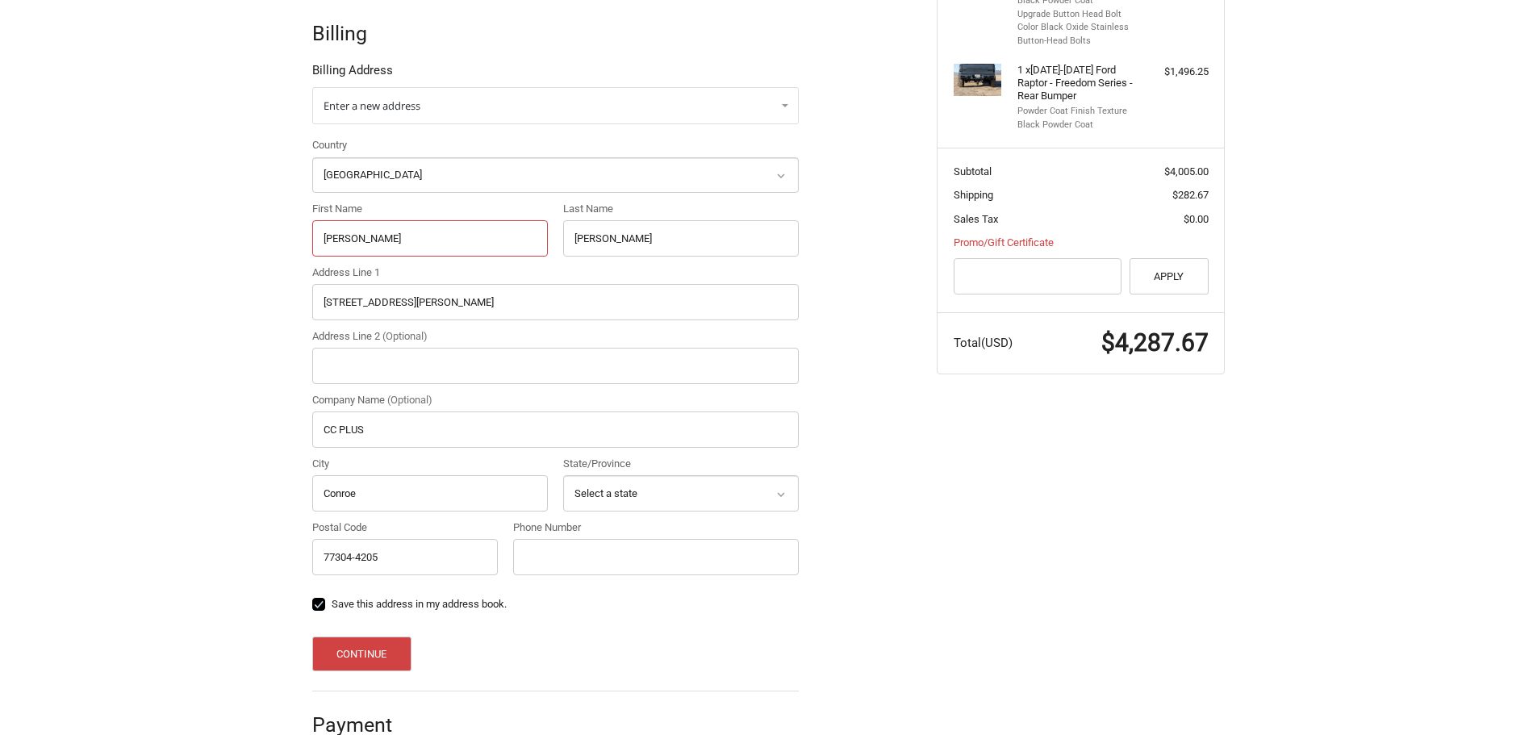
scroll to position [473, 0]
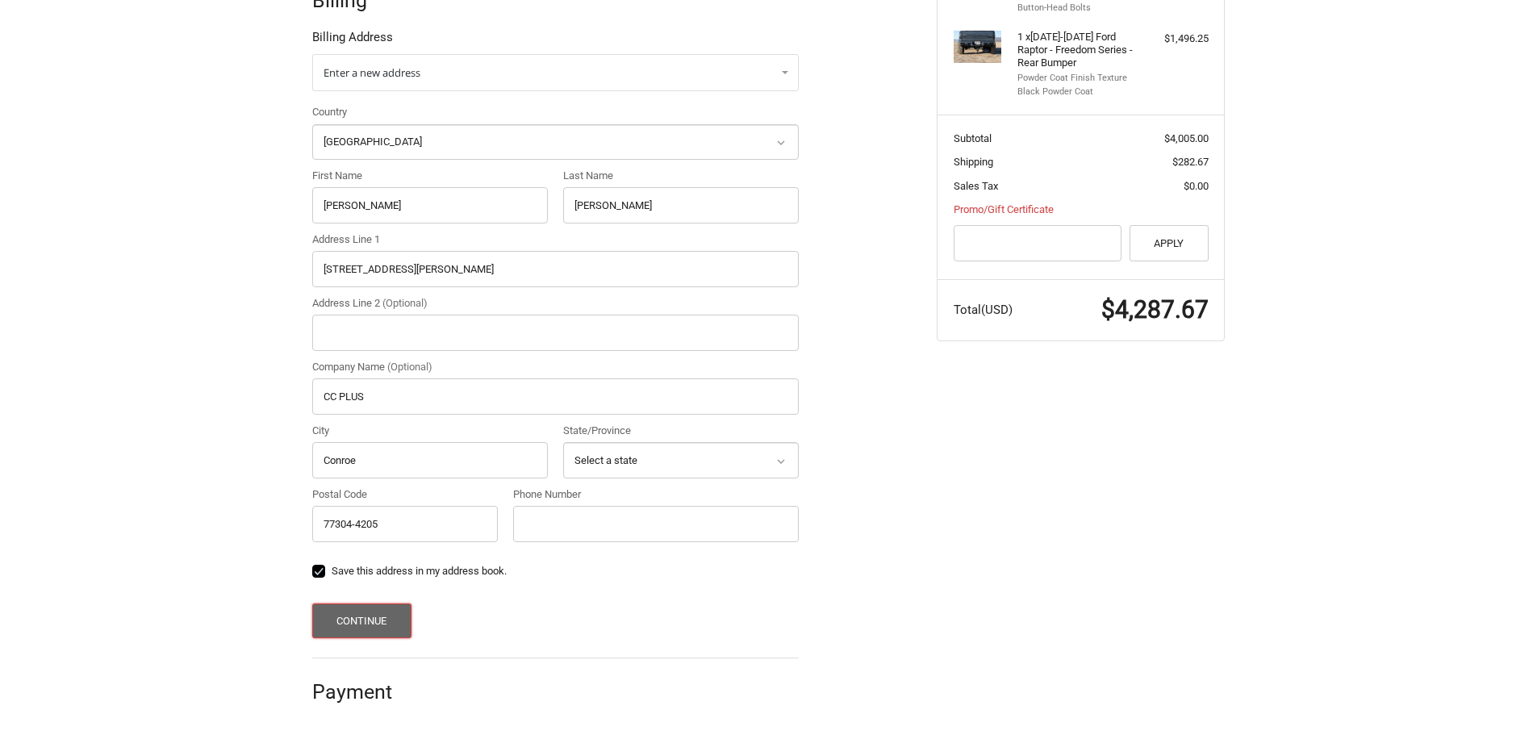
click at [377, 616] on button "Continue" at bounding box center [361, 620] width 99 height 35
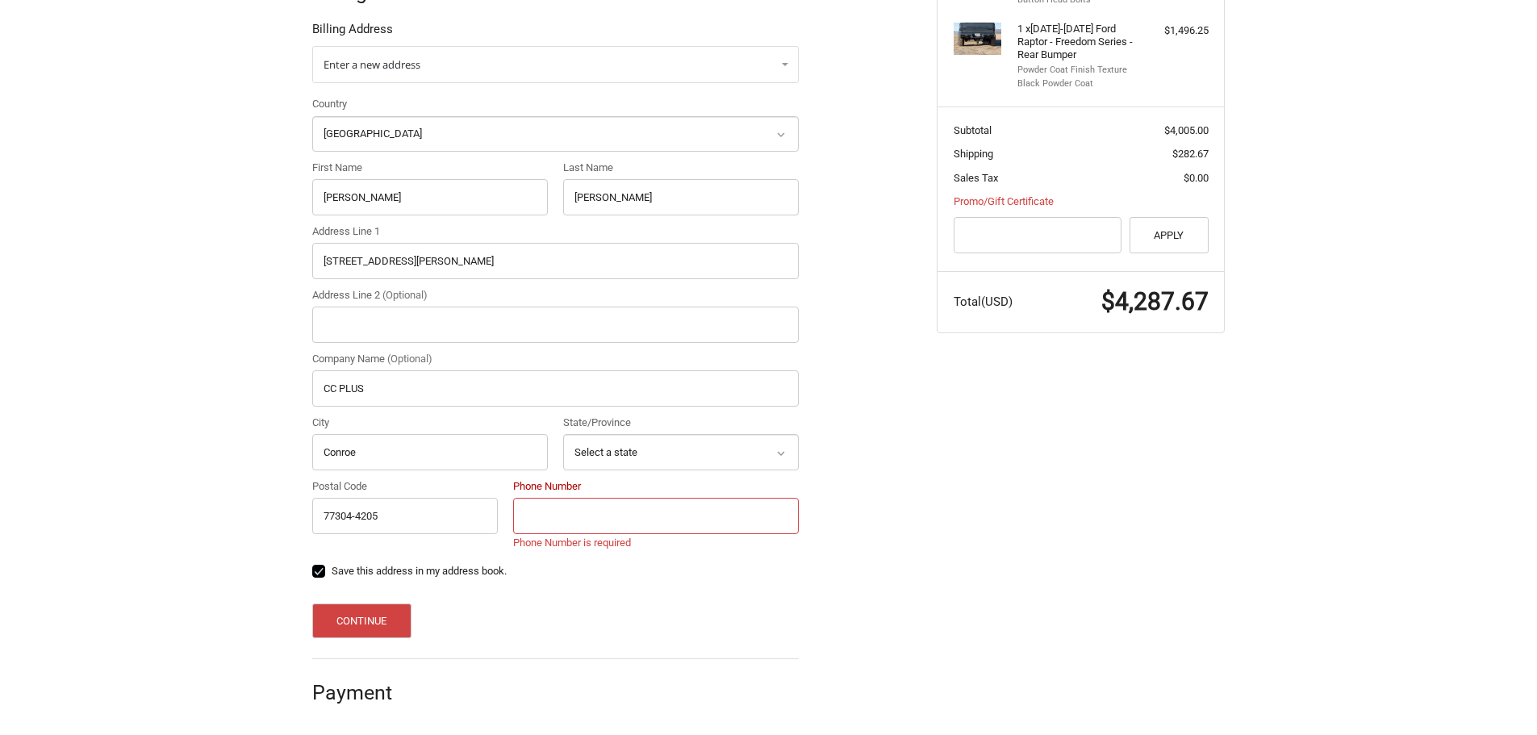
click at [651, 514] on input "Phone Number" at bounding box center [656, 516] width 286 height 36
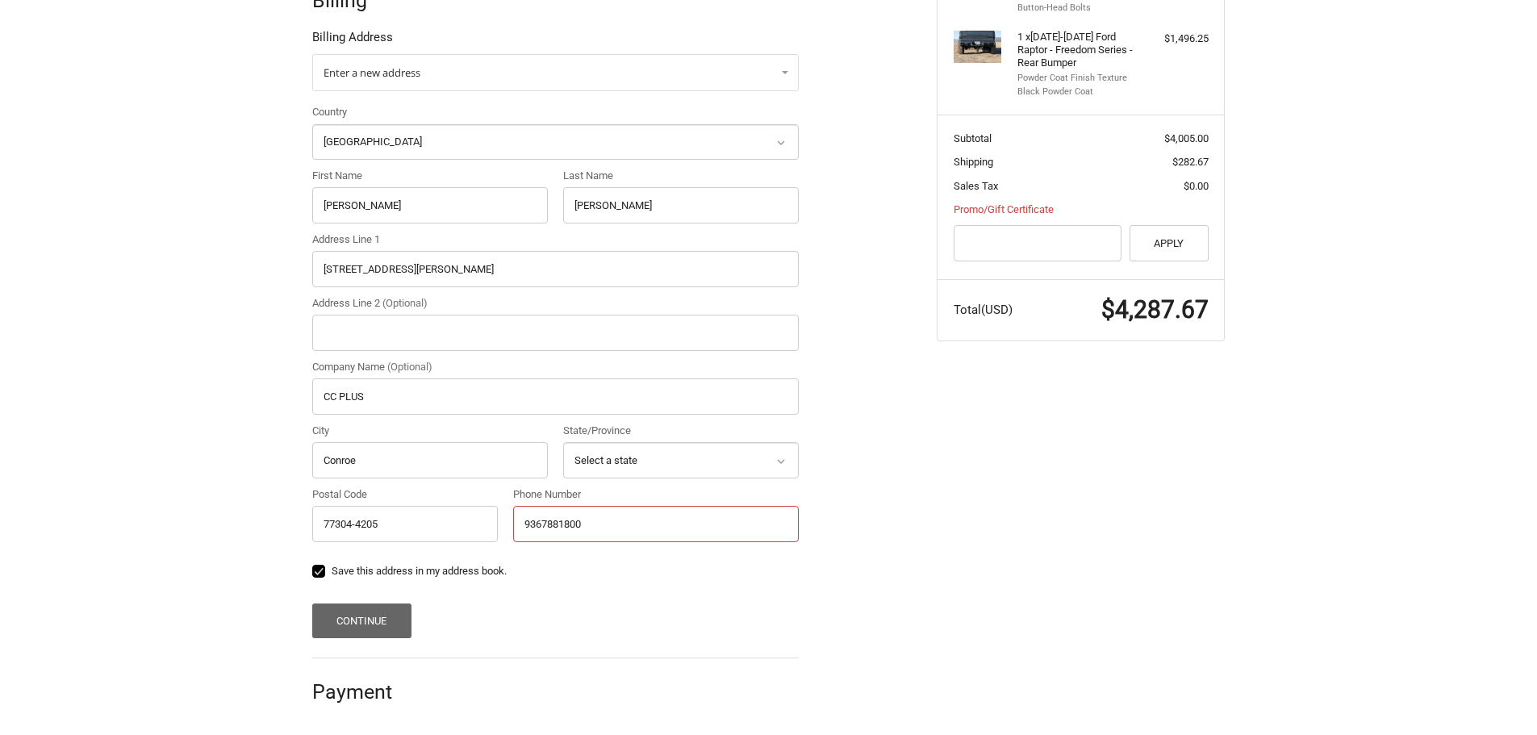
type input "9367881800"
click at [358, 629] on button "Continue" at bounding box center [361, 620] width 99 height 35
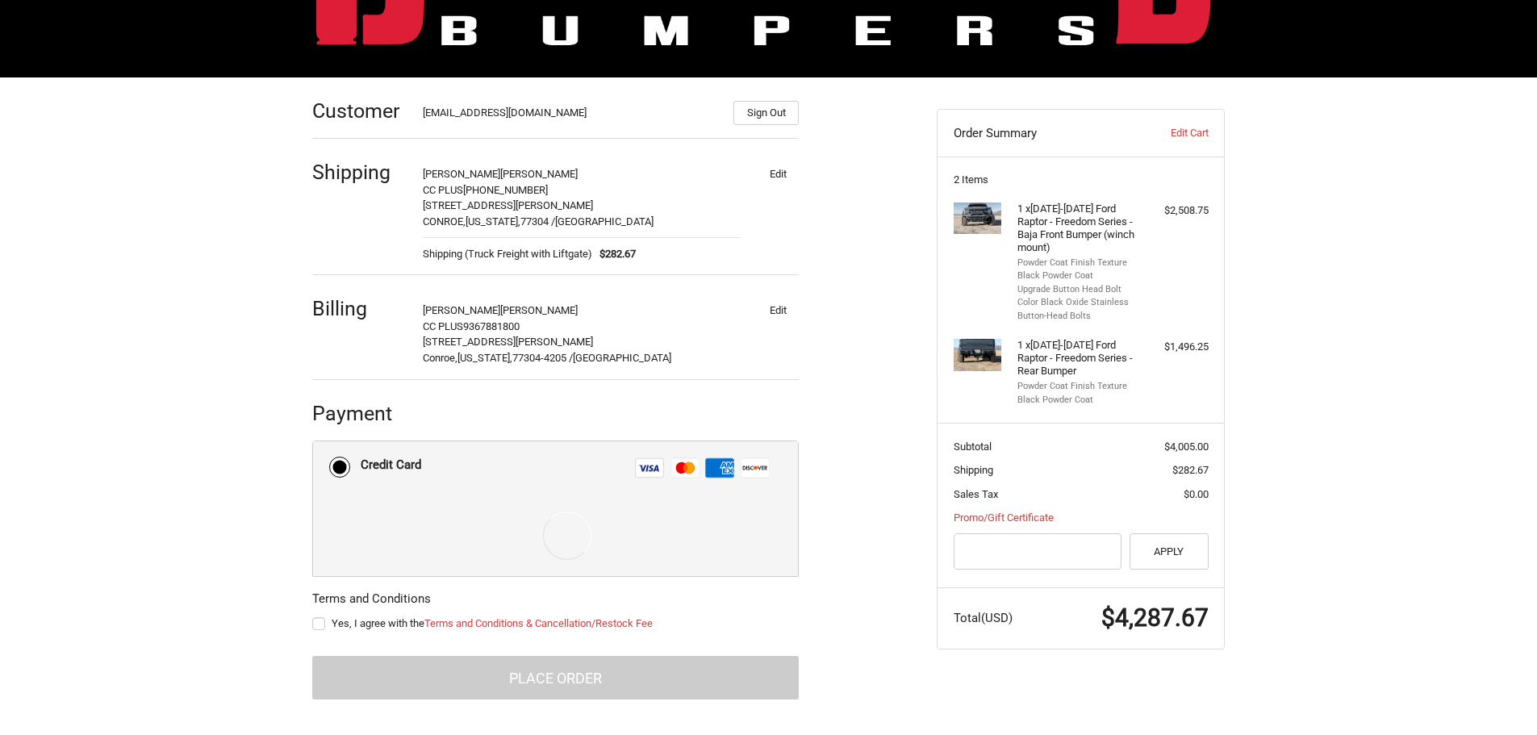
scroll to position [236, 0]
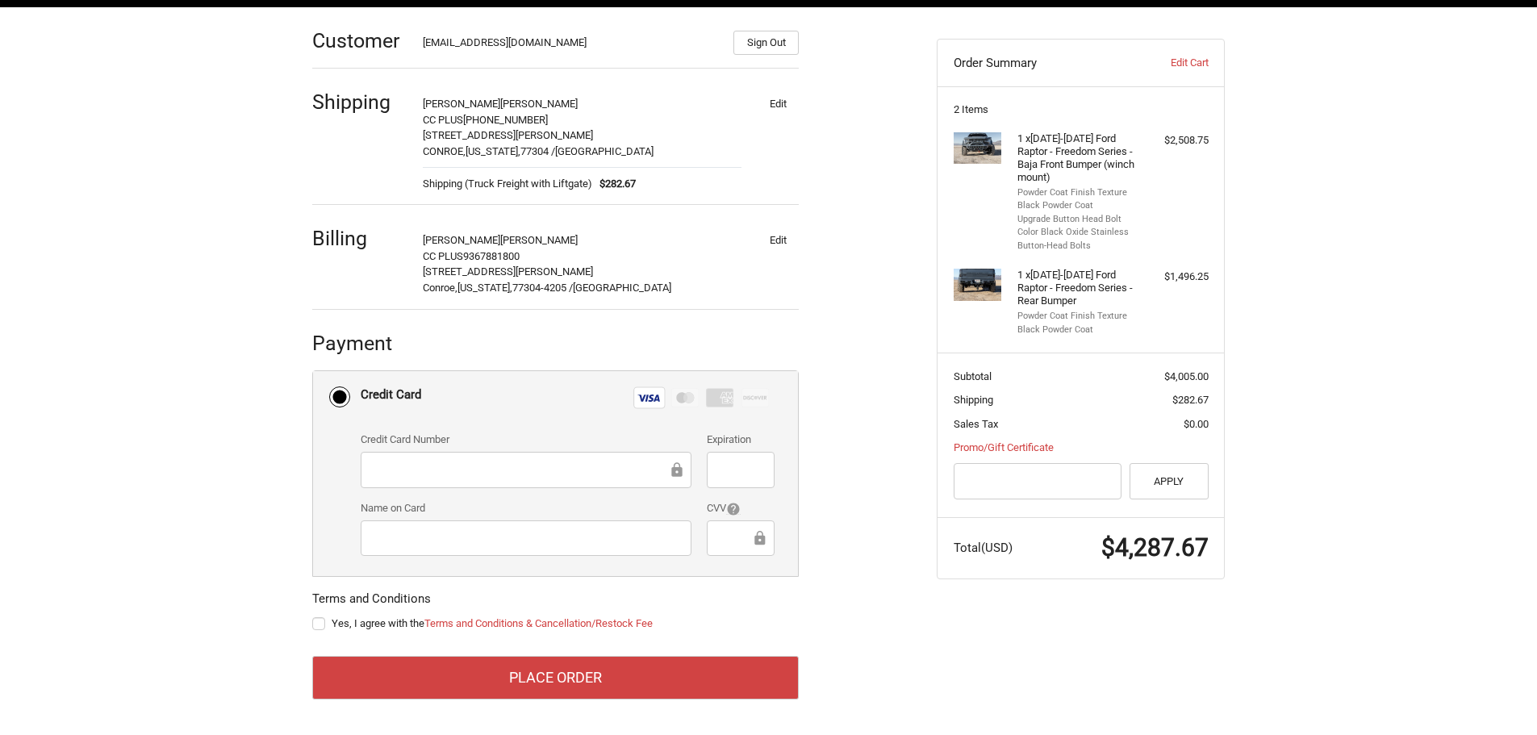
drag, startPoint x: 964, startPoint y: 693, endPoint x: 923, endPoint y: 686, distance: 41.6
click at [964, 690] on div "Customer jwccplus@hotmail.com Sign Out Shipping KYLE WILLIS CC PLUS 936-788-180…" at bounding box center [769, 371] width 968 height 728
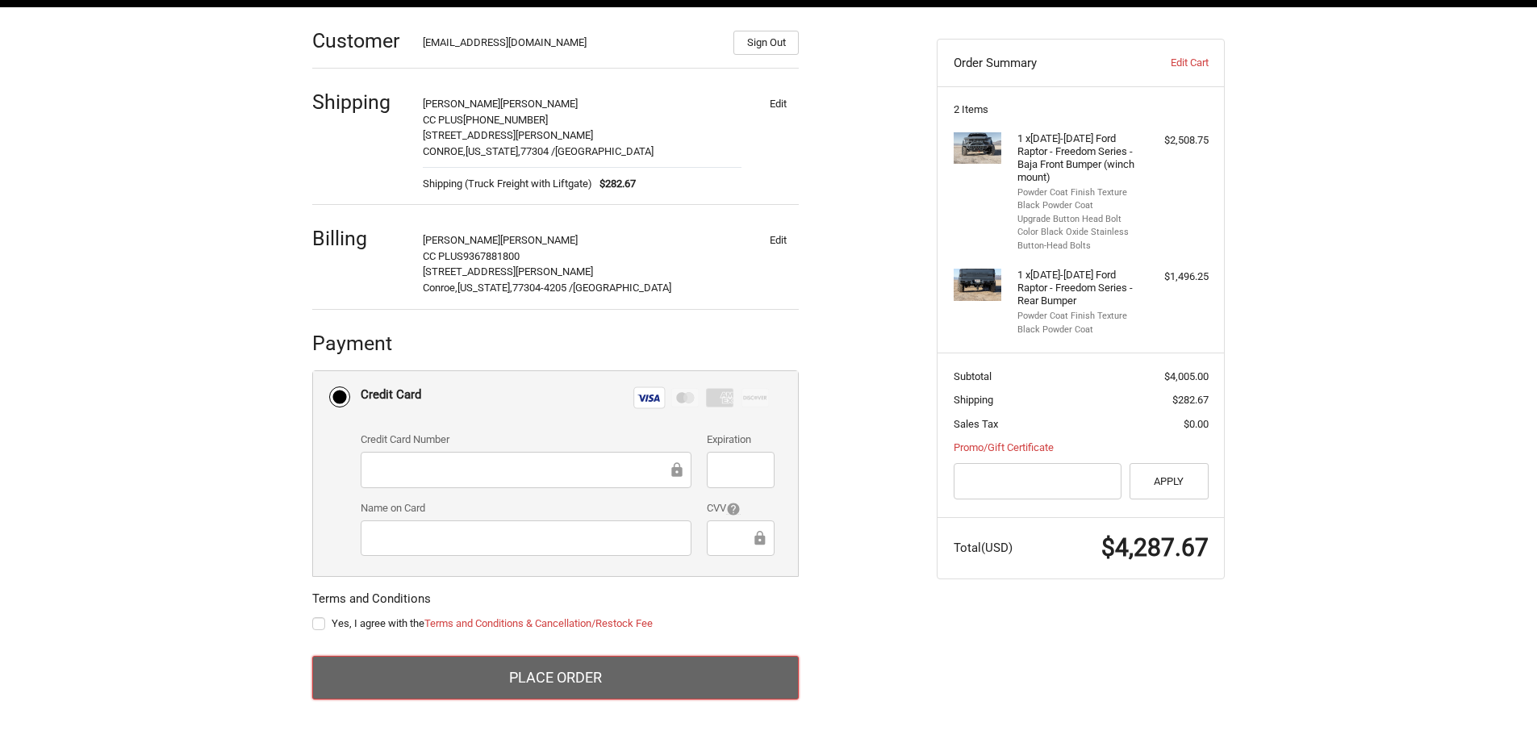
click at [728, 679] on button "Place Order" at bounding box center [555, 678] width 486 height 44
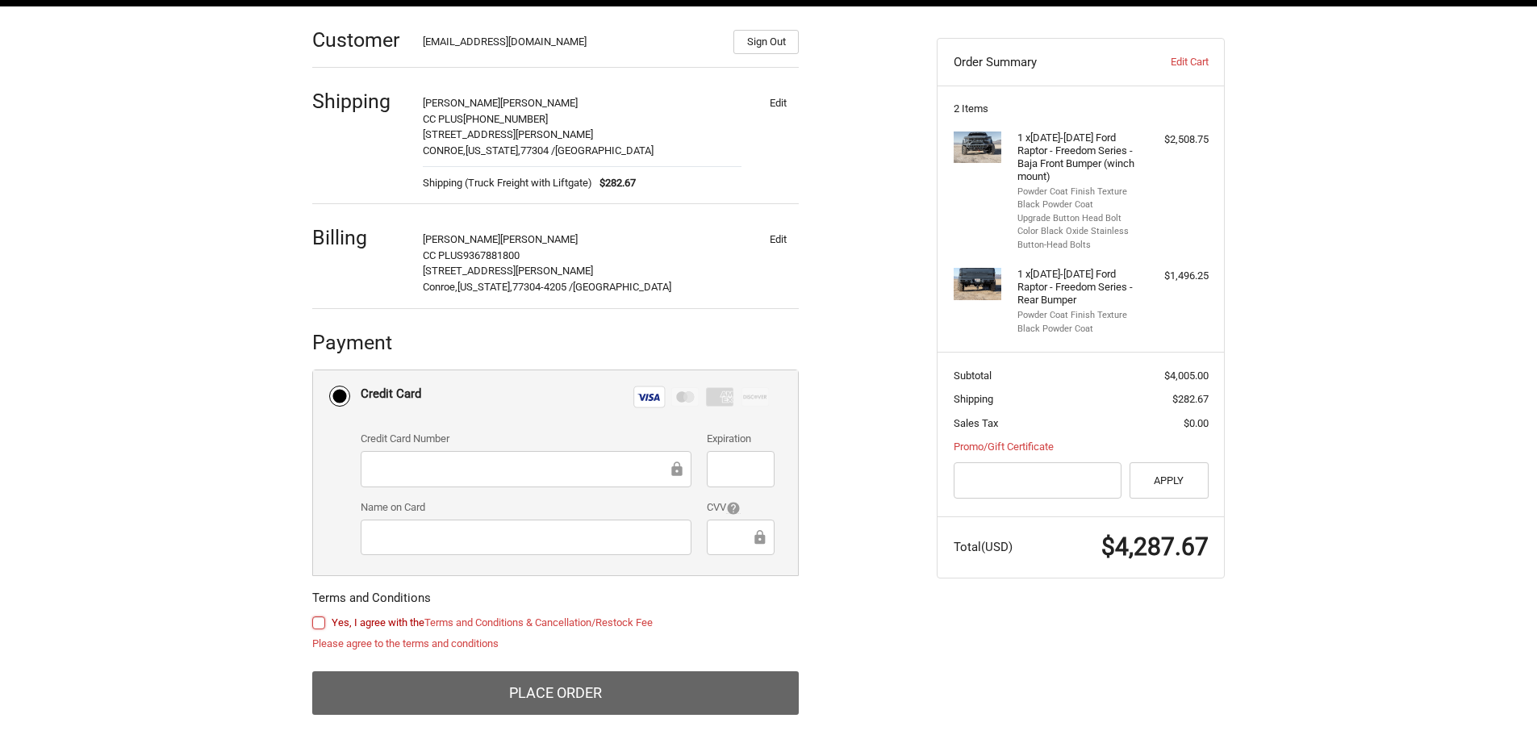
scroll to position [252, 0]
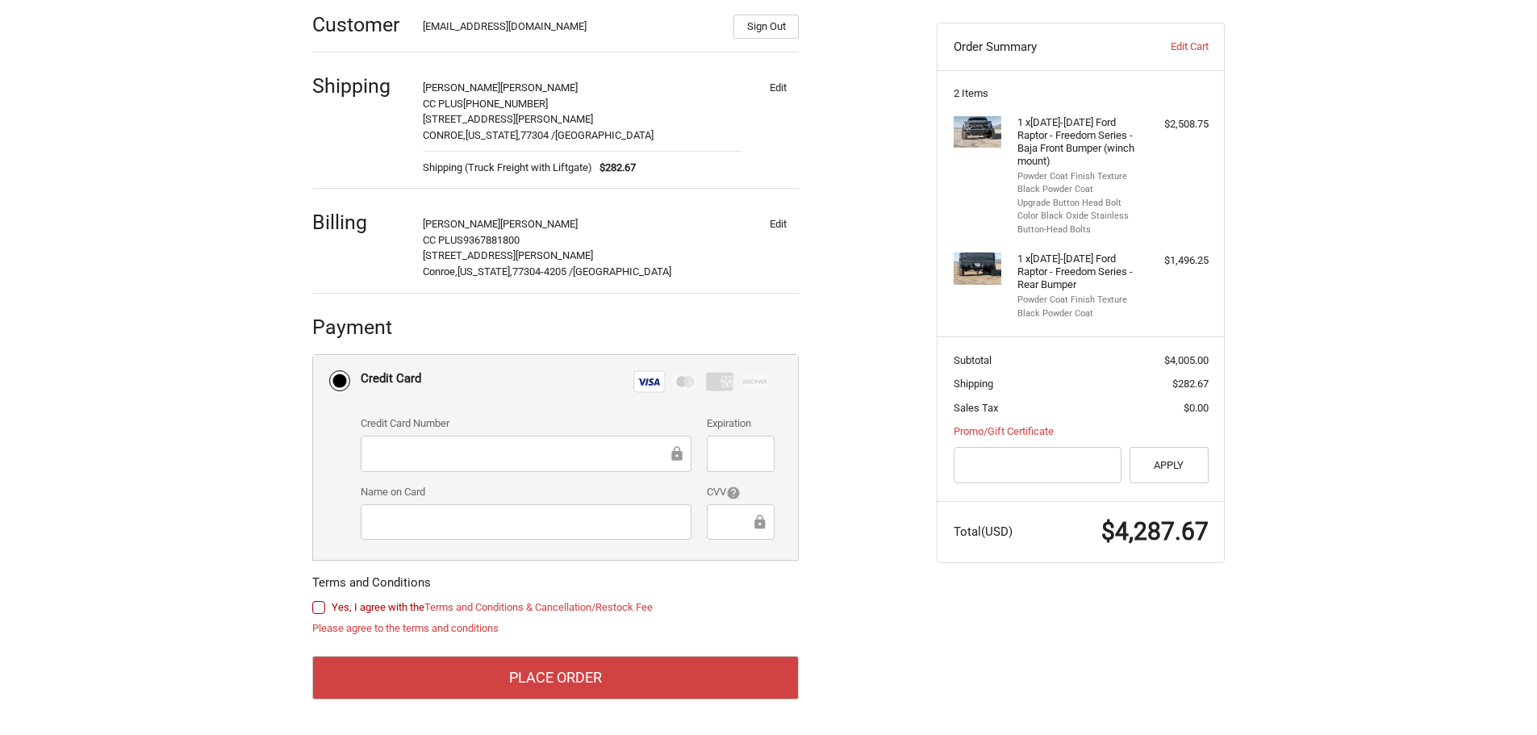
click at [318, 605] on label "Yes, I agree with the Terms and Conditions & Cancellation/Restock Fee" at bounding box center [555, 607] width 486 height 13
click at [313, 600] on input "Yes, I agree with the Terms and Conditions & Cancellation/Restock Fee" at bounding box center [312, 599] width 1 height 1
checkbox input "true"
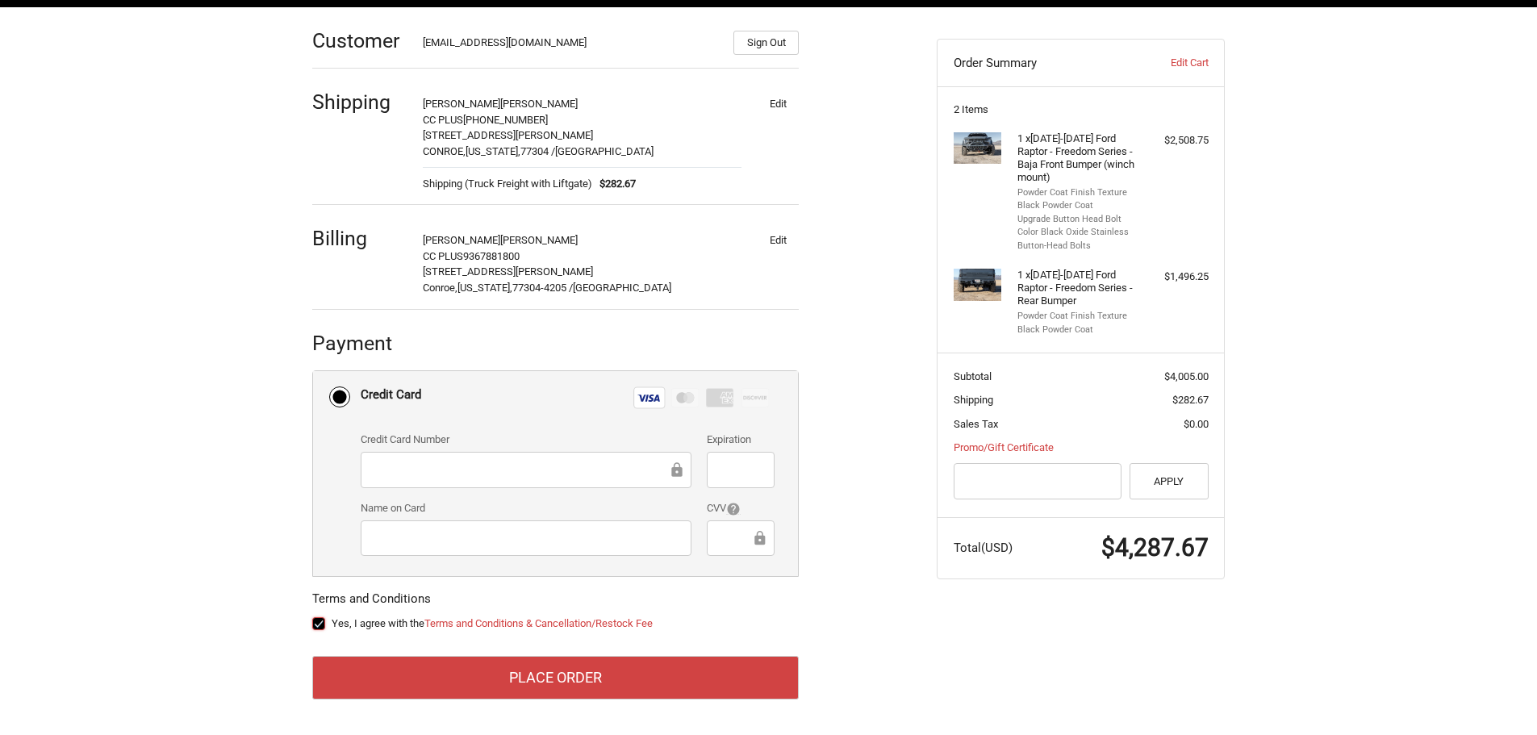
scroll to position [236, 0]
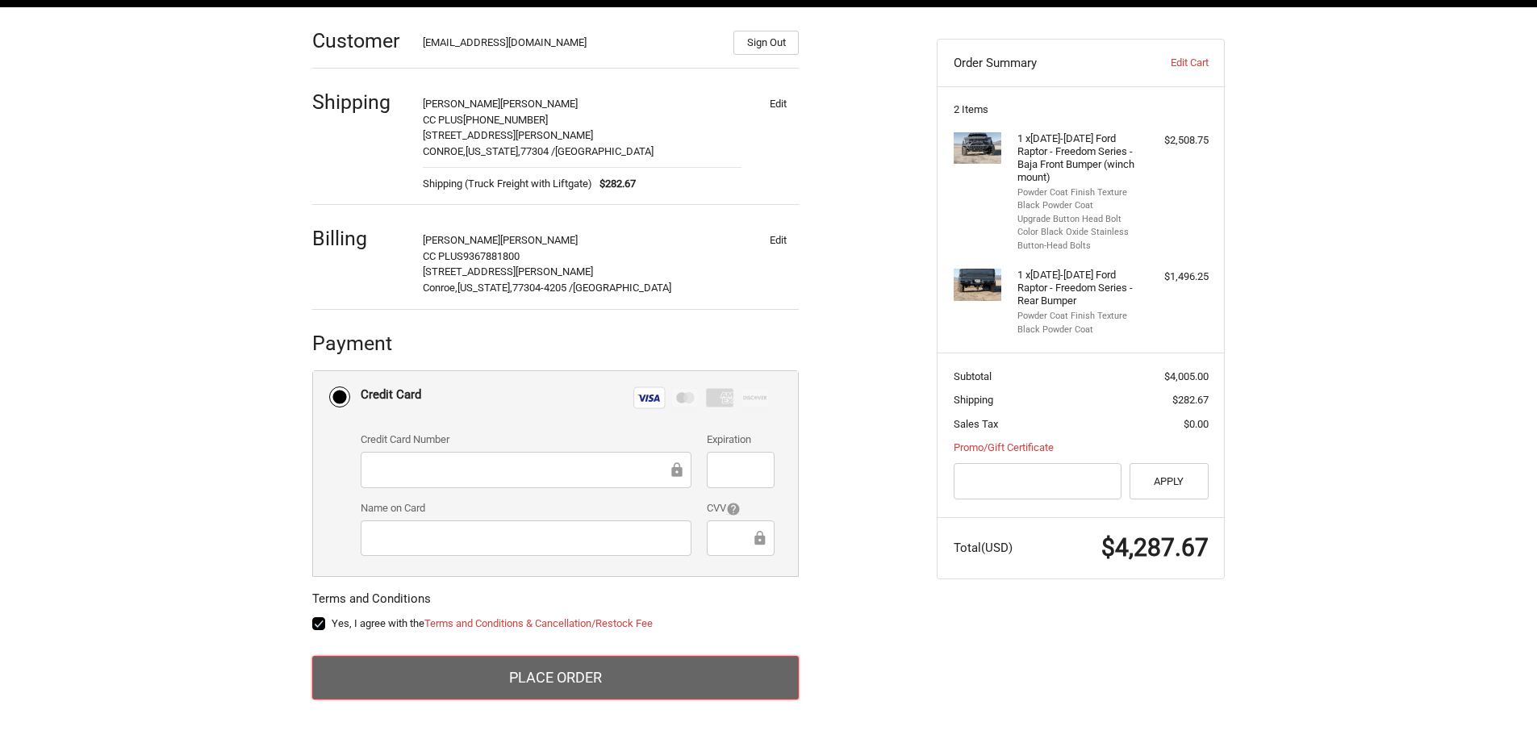
click at [482, 690] on button "Place Order" at bounding box center [555, 678] width 486 height 44
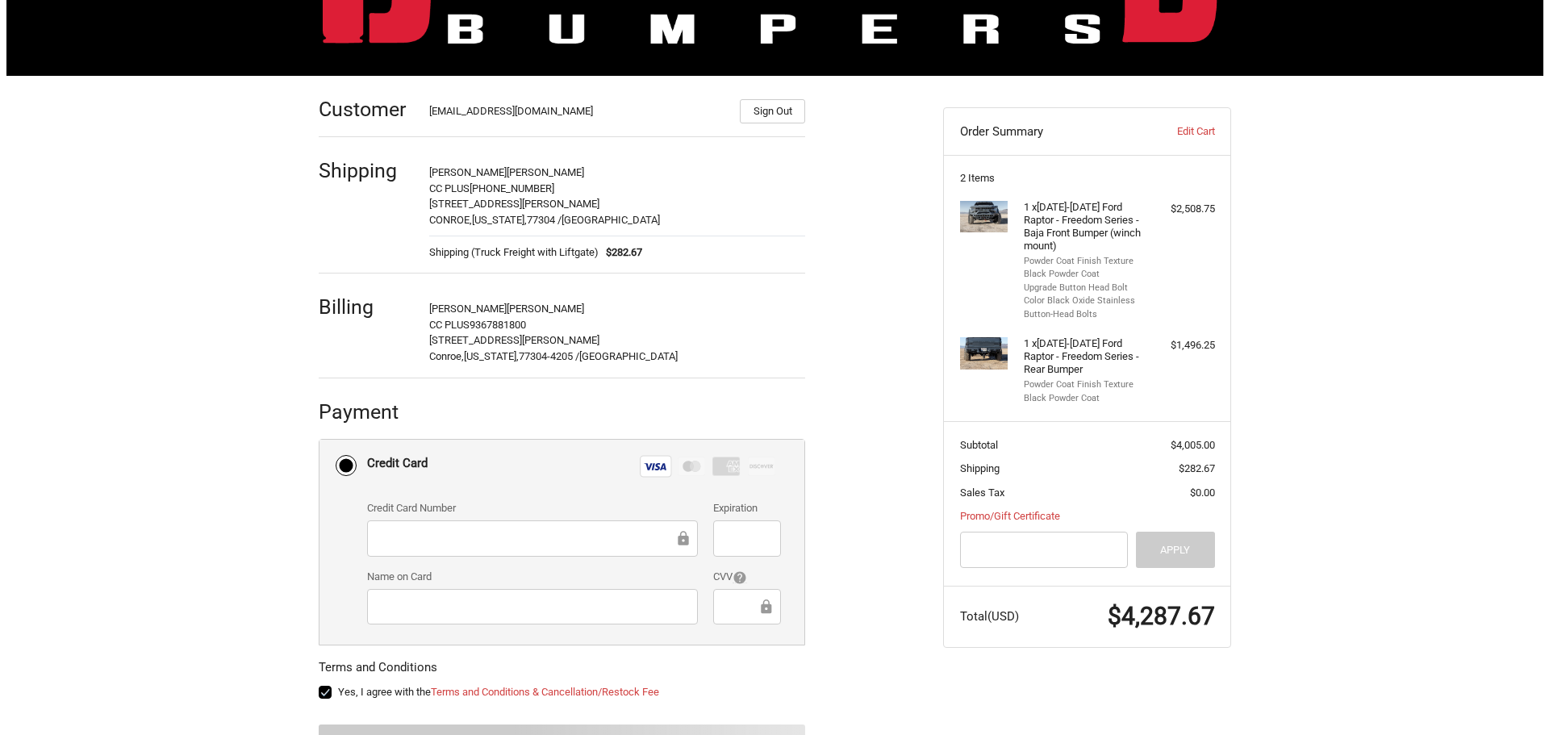
scroll to position [0, 0]
